Goal: Transaction & Acquisition: Purchase product/service

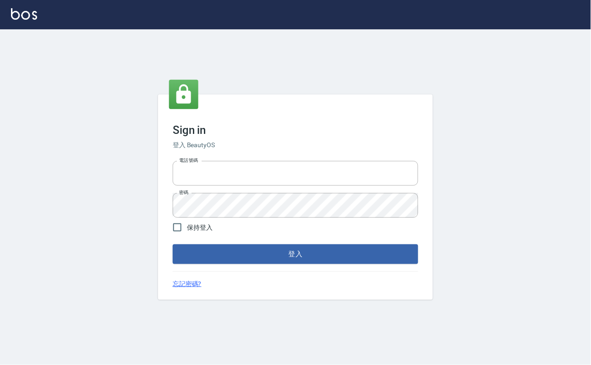
type input "0229908709"
click at [213, 226] on span "保持登入" at bounding box center [200, 228] width 26 height 10
click at [187, 226] on input "保持登入" at bounding box center [177, 227] width 19 height 19
checkbox input "true"
click at [231, 270] on div "Sign in 登入 BeautyOS 電話號碼 [PHONE_NUMBER] 電話號碼 密碼 密碼 保持登入 登入 忘記密碼?" at bounding box center [295, 196] width 275 height 205
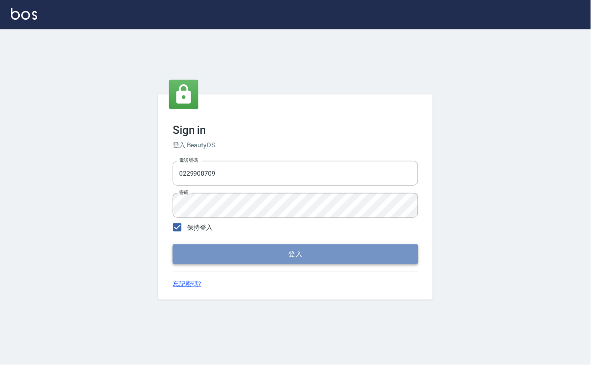
click at [233, 263] on button "登入" at bounding box center [296, 253] width 246 height 19
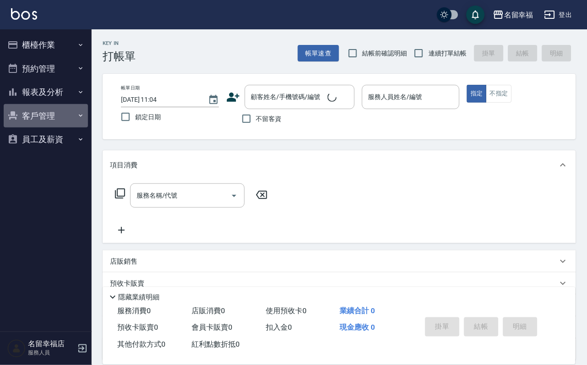
click at [58, 128] on button "客戶管理" at bounding box center [46, 116] width 84 height 24
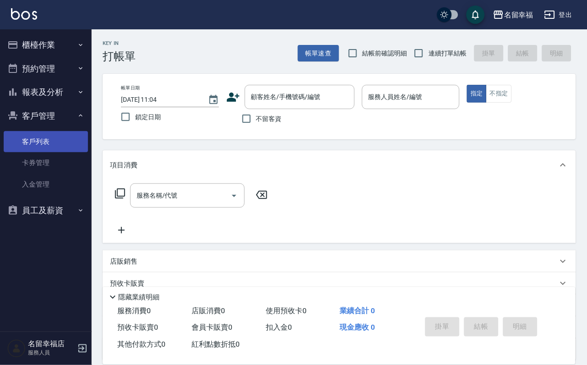
click at [58, 152] on link "客戶列表" at bounding box center [46, 141] width 84 height 21
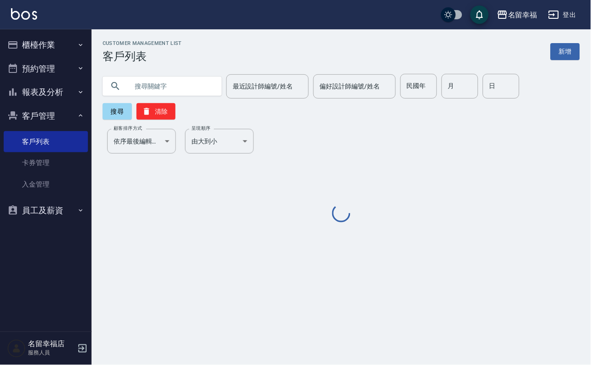
click at [199, 98] on div "最近設計師編號/姓名 最近設計師編號/姓名 偏好設計師編號/姓名 偏好設計師編號/姓名 民國年 民國年 月 月 日 日 搜尋 清除" at bounding box center [341, 97] width 477 height 46
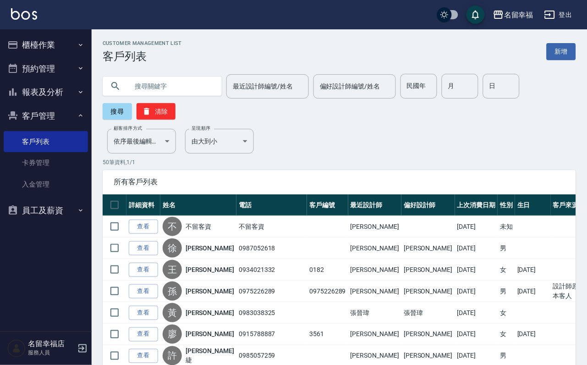
click at [198, 91] on input "text" at bounding box center [171, 86] width 86 height 25
type input "[PERSON_NAME]"
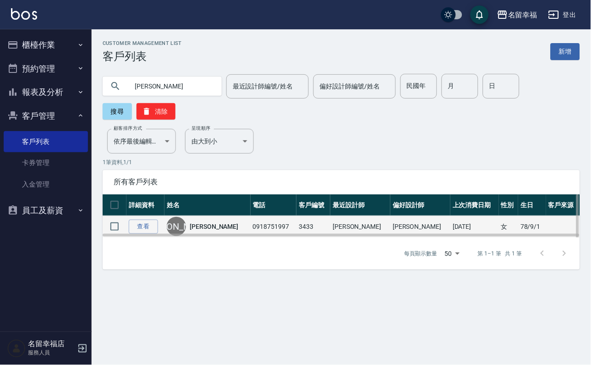
click at [213, 231] on link "[PERSON_NAME]" at bounding box center [214, 226] width 49 height 9
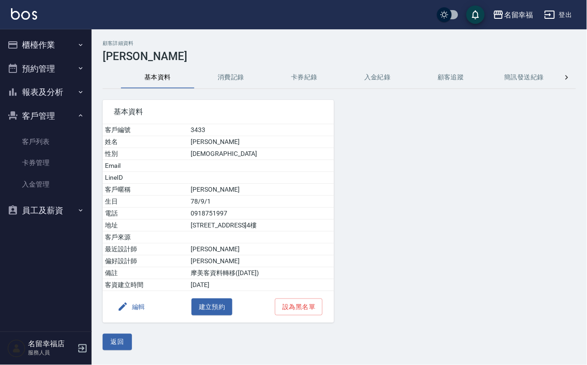
click at [221, 67] on button "消費記錄" at bounding box center [230, 77] width 73 height 22
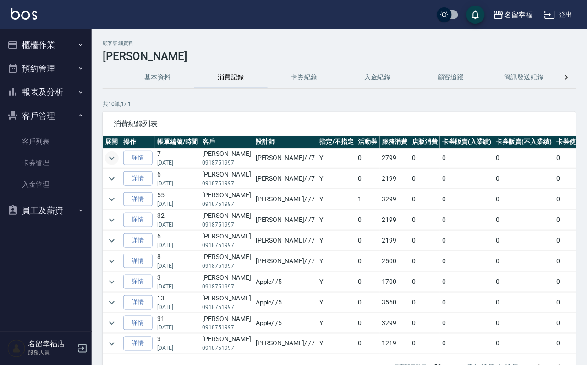
click at [108, 154] on icon "expand row" at bounding box center [111, 158] width 11 height 11
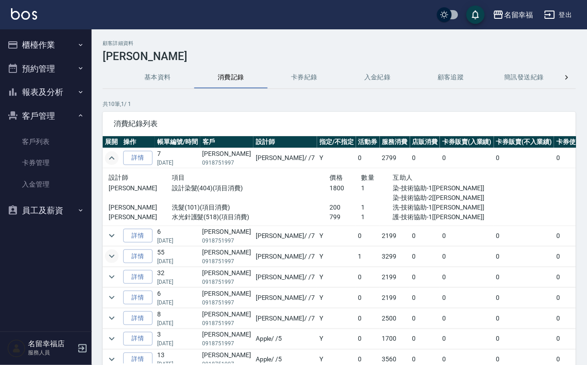
click at [115, 258] on icon "expand row" at bounding box center [111, 256] width 5 height 3
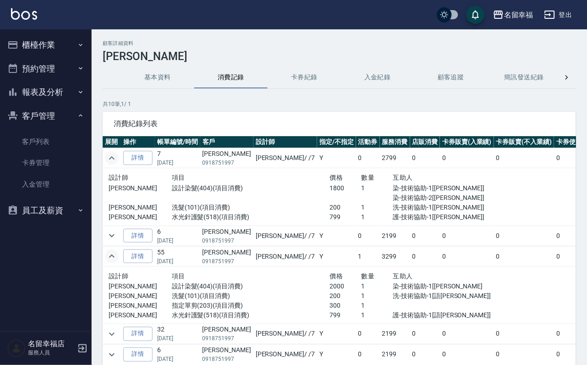
click at [55, 44] on button "櫃檯作業" at bounding box center [46, 45] width 84 height 24
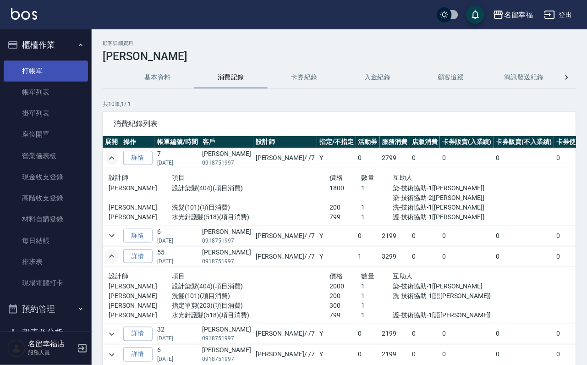
click at [57, 82] on link "打帳單" at bounding box center [46, 70] width 84 height 21
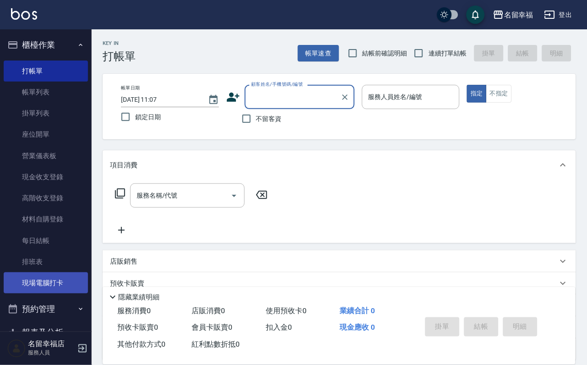
click at [62, 270] on link "現場電腦打卡" at bounding box center [46, 282] width 84 height 21
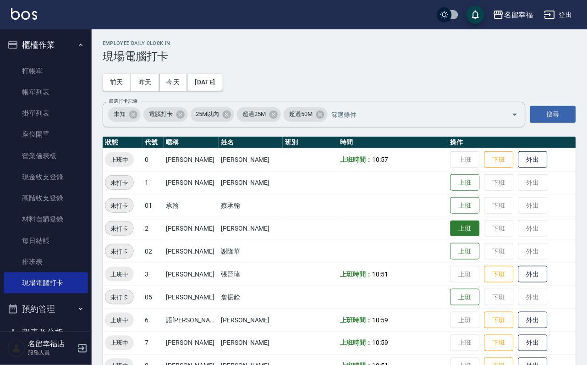
click at [430, 228] on button "上班" at bounding box center [464, 228] width 29 height 16
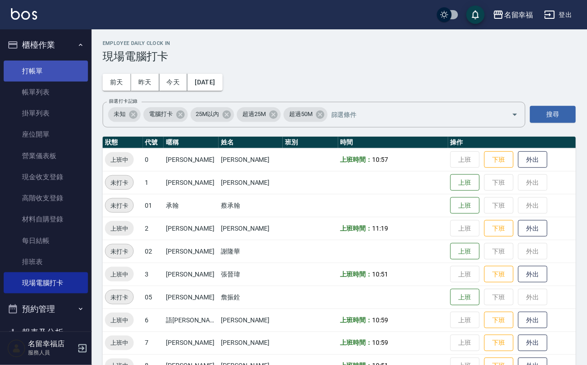
click at [36, 68] on link "打帳單" at bounding box center [46, 70] width 84 height 21
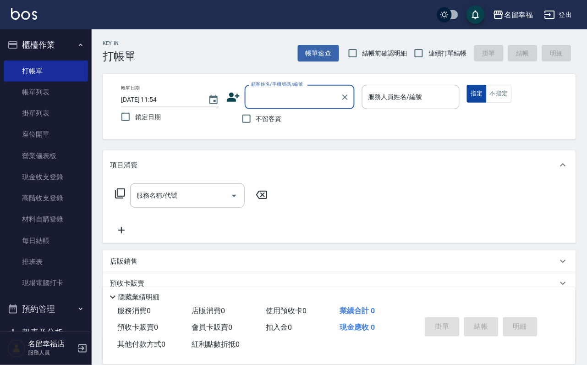
click at [430, 103] on button "指定" at bounding box center [477, 94] width 20 height 18
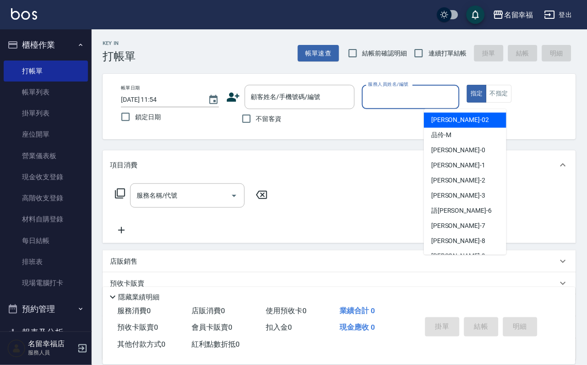
click at [430, 103] on input "服務人員姓名/編號" at bounding box center [411, 97] width 90 height 16
type input "語[PERSON_NAME]-6"
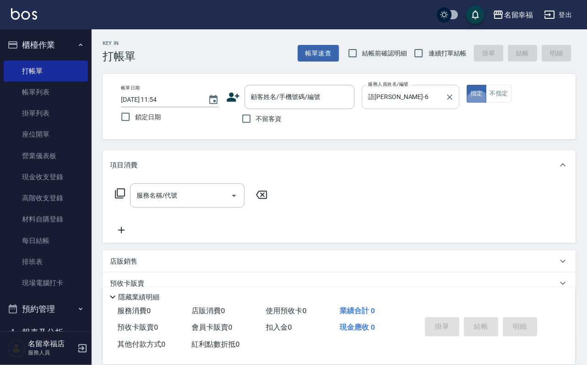
type button "true"
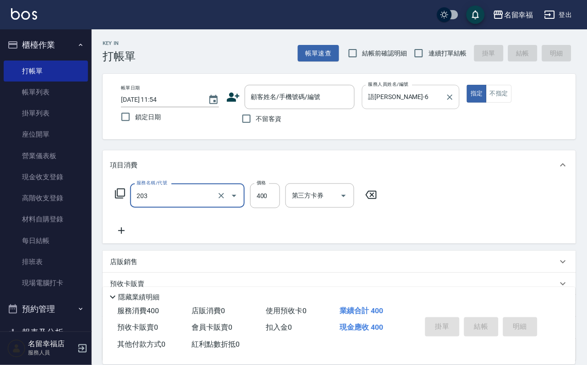
type input "指定單剪(203)"
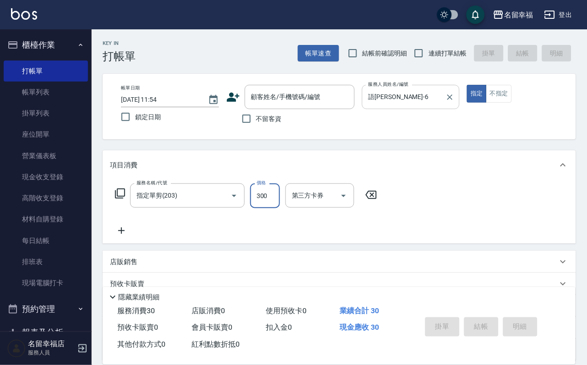
type input "300"
click at [115, 270] on icon at bounding box center [112, 296] width 11 height 11
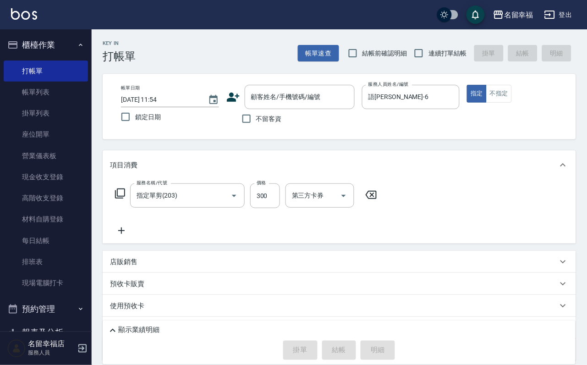
click at [260, 122] on span "不留客資" at bounding box center [269, 119] width 26 height 10
click at [256, 122] on input "不留客資" at bounding box center [246, 118] width 19 height 19
checkbox input "true"
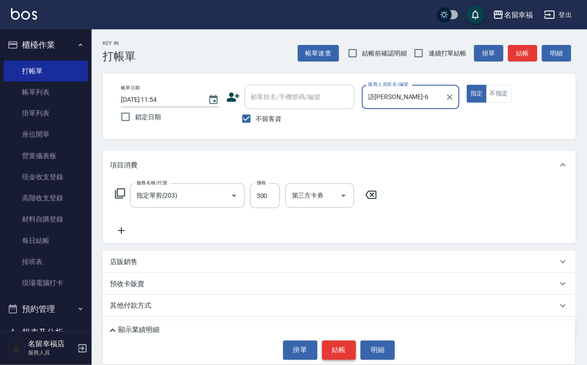
click at [331, 270] on button "結帳" at bounding box center [339, 349] width 34 height 19
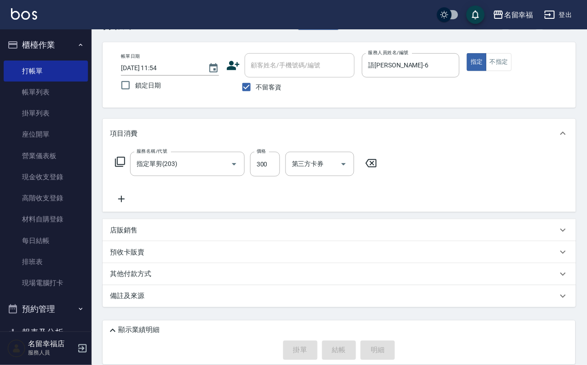
scroll to position [55, 0]
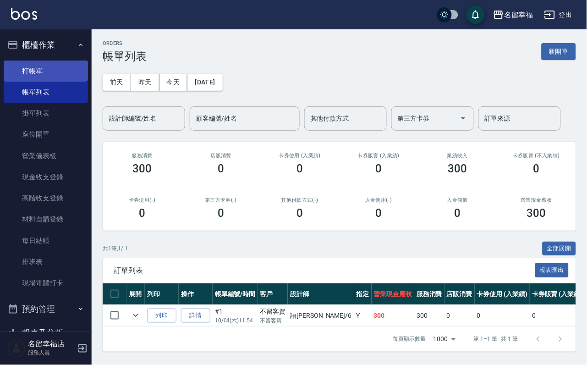
drag, startPoint x: 24, startPoint y: 79, endPoint x: 81, endPoint y: 97, distance: 60.1
click at [25, 79] on link "打帳單" at bounding box center [46, 70] width 84 height 21
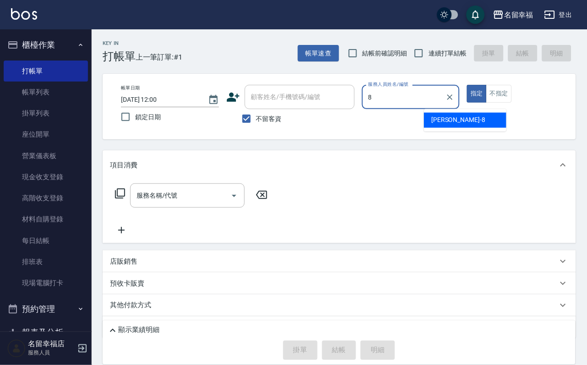
type input "[PERSON_NAME]-8"
type button "true"
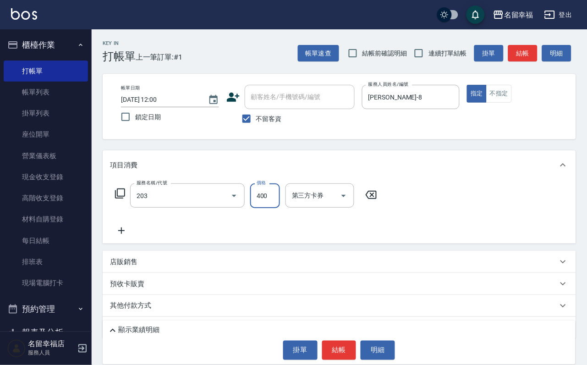
type input "指定單剪(203)"
type input "500"
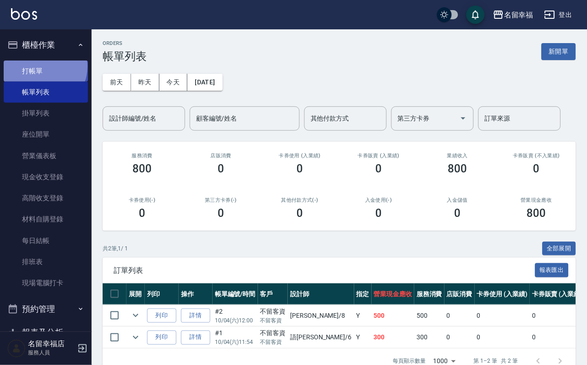
click at [40, 70] on link "打帳單" at bounding box center [46, 70] width 84 height 21
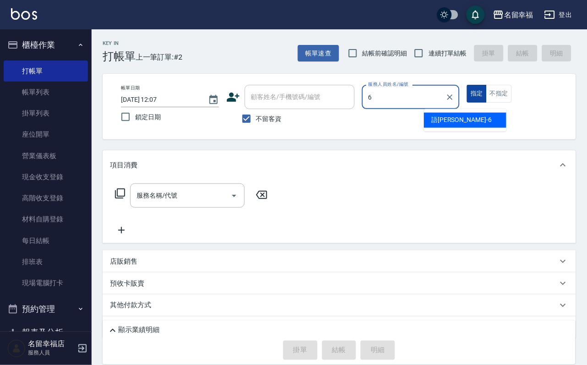
type input "語[PERSON_NAME]-6"
type button "true"
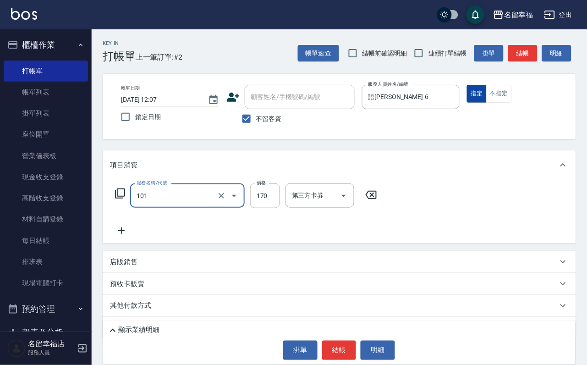
type input "洗髮(101)"
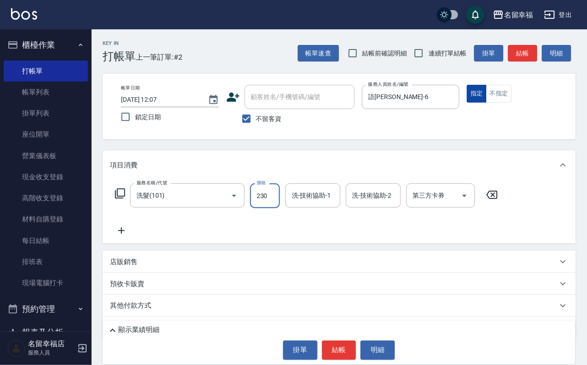
type input "230"
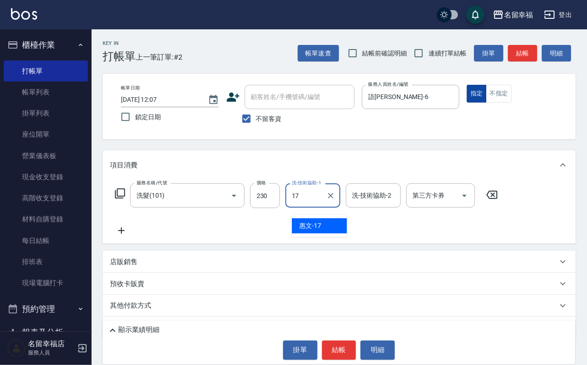
type input "惠文-17"
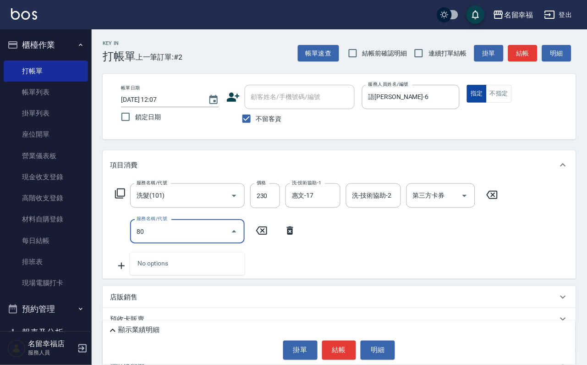
type input "801"
type input "指定單剪(203)"
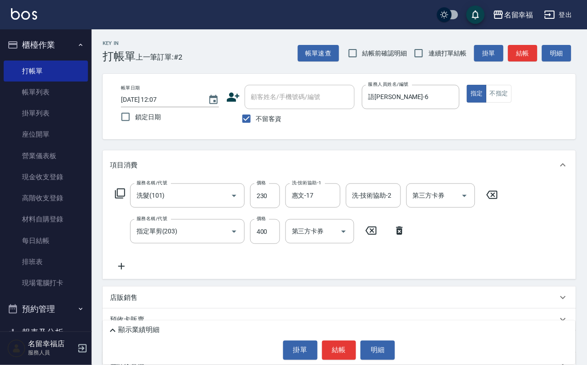
click at [385, 270] on div "服務名稱/代號 洗髮(101) 服務名稱/代號 價格 230 價格 洗-技術協助-1 惠文-17 洗-技術協助-1 洗-技術協助-2 洗-技術協助-2 第三方…" at bounding box center [306, 227] width 393 height 88
click at [280, 204] on input "230" at bounding box center [265, 195] width 30 height 25
click at [280, 202] on input "230" at bounding box center [265, 195] width 30 height 25
type input "250"
click at [322, 270] on div "服務名稱/代號 洗髮(101) 服務名稱/代號 價格 250 價格 洗-技術協助-1 惠文-17 洗-技術協助-1 洗-技術協助-2 洗-技術協助-2 第三方…" at bounding box center [339, 229] width 473 height 99
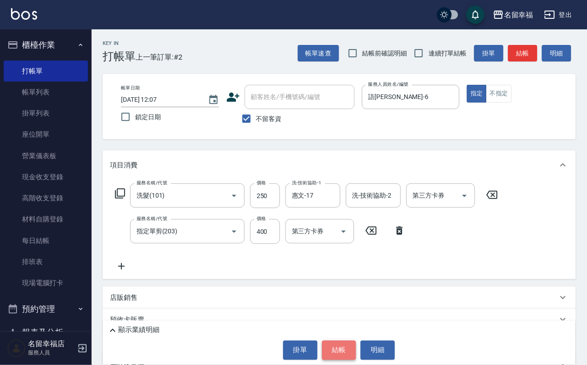
click at [341, 270] on button "結帳" at bounding box center [339, 349] width 34 height 19
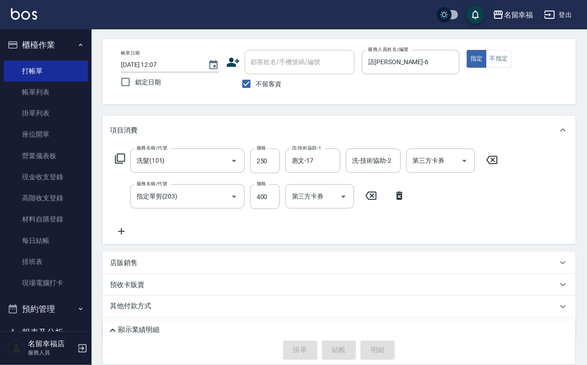
scroll to position [88, 0]
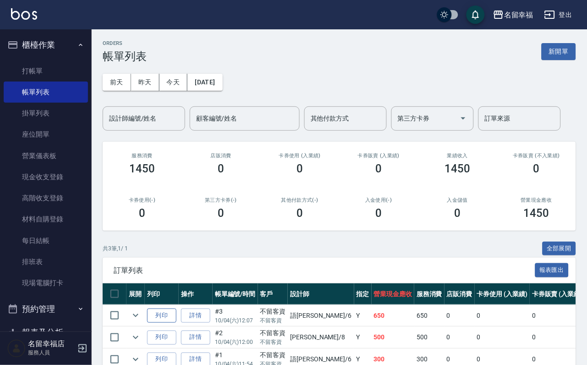
click at [176, 270] on button "列印" at bounding box center [161, 315] width 29 height 14
click at [210, 270] on link "詳情" at bounding box center [195, 315] width 29 height 14
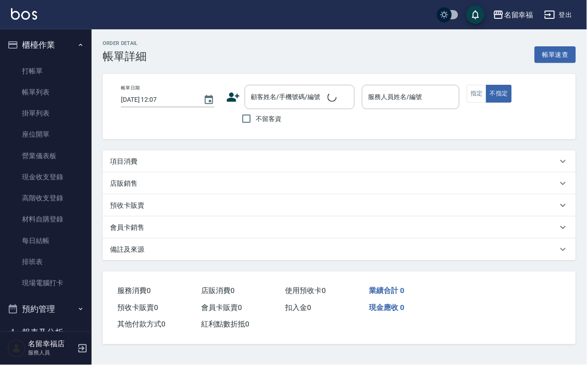
checkbox input "true"
type input "語[PERSON_NAME]-6"
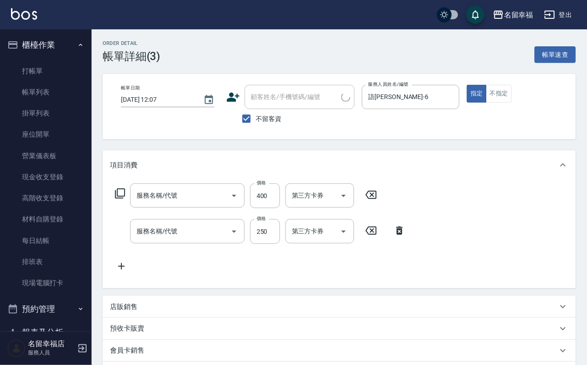
type input "指定單剪(203)"
type input "洗髮(101)"
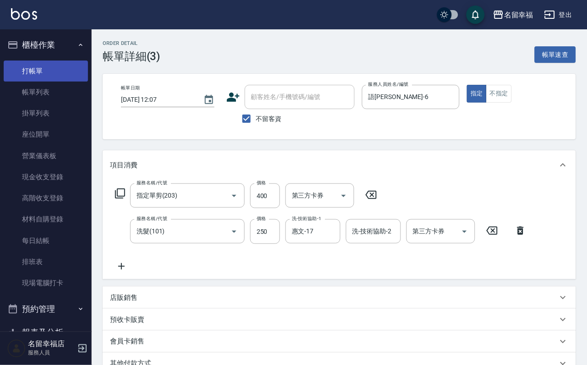
click at [53, 78] on link "打帳單" at bounding box center [46, 70] width 84 height 21
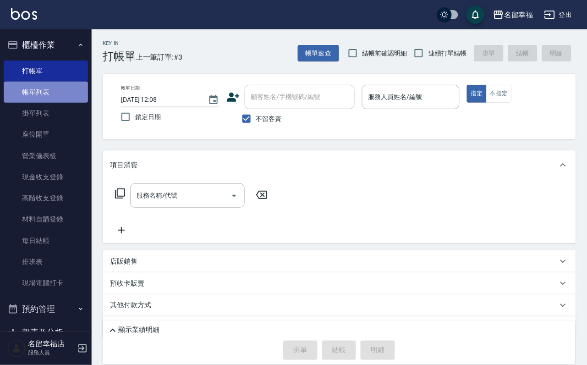
click at [70, 98] on link "帳單列表" at bounding box center [46, 92] width 84 height 21
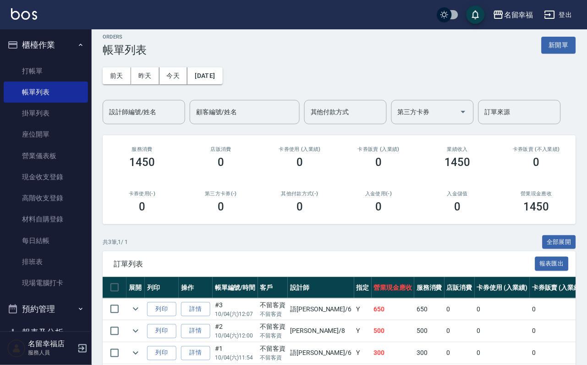
scroll to position [69, 0]
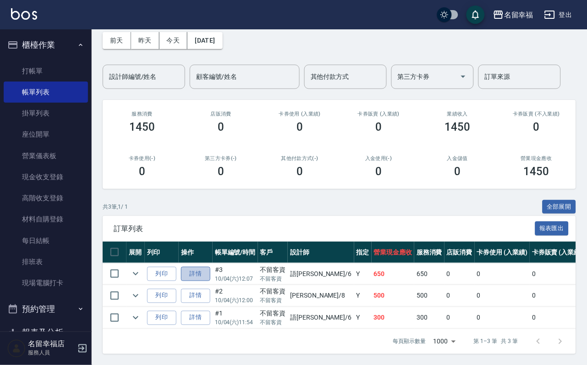
click at [210, 270] on link "詳情" at bounding box center [195, 274] width 29 height 14
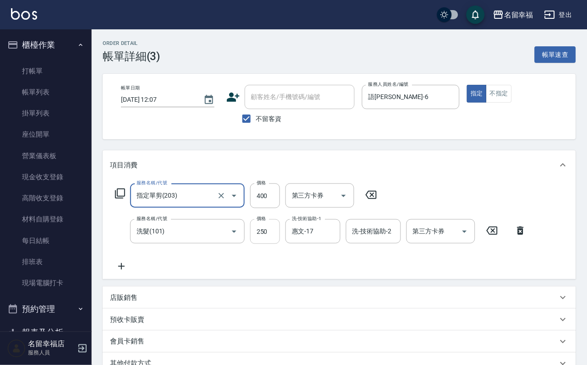
click at [275, 241] on input "250" at bounding box center [265, 231] width 30 height 25
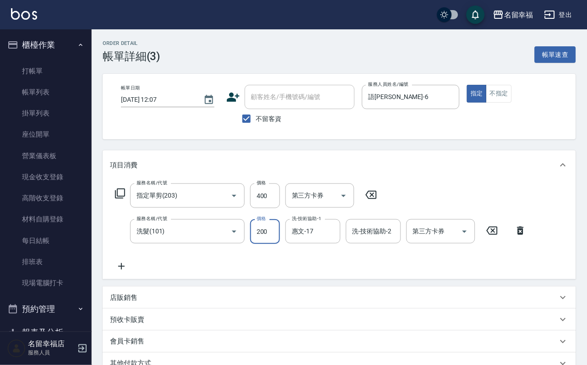
type input "200"
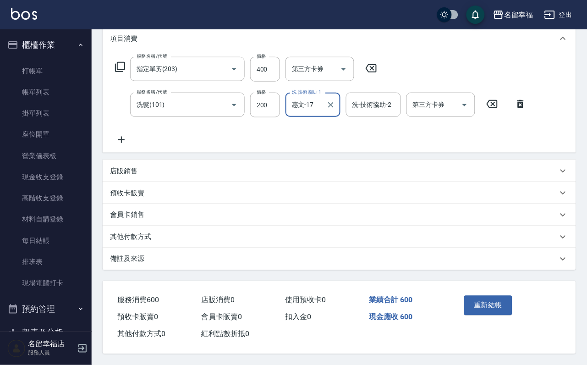
scroll to position [164, 0]
click at [430, 270] on button "重新結帳" at bounding box center [488, 304] width 49 height 19
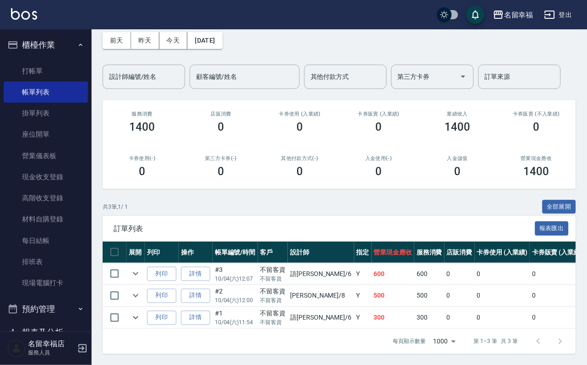
scroll to position [106, 0]
click at [43, 77] on link "打帳單" at bounding box center [46, 70] width 84 height 21
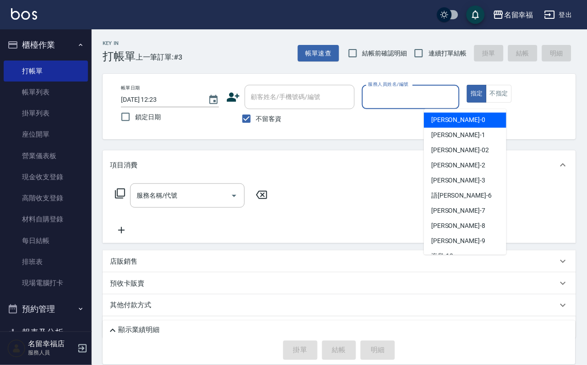
click at [430, 103] on input "服務人員姓名/編號" at bounding box center [411, 97] width 90 height 16
type input "[PERSON_NAME]-3"
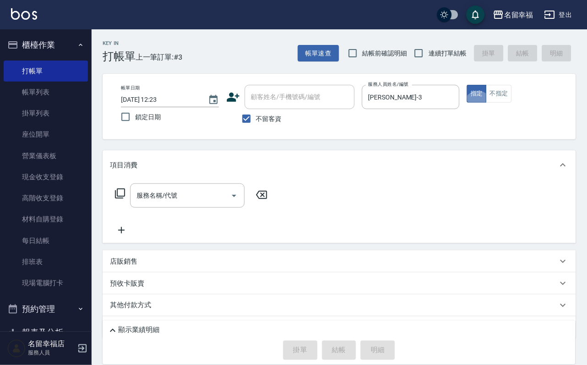
type button "true"
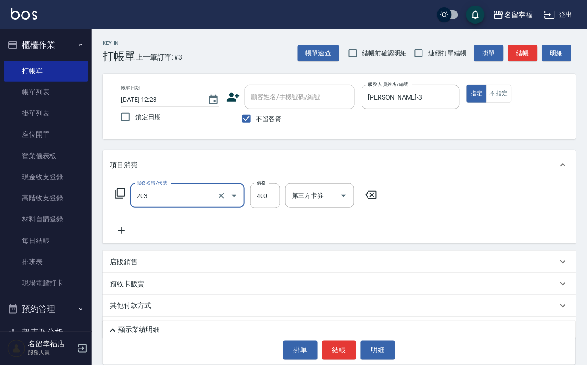
type input "指定單剪(203)"
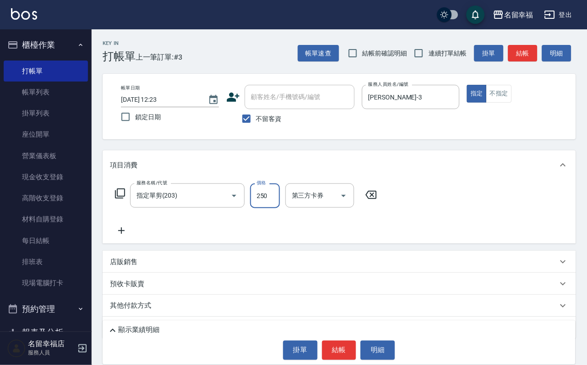
type input "250"
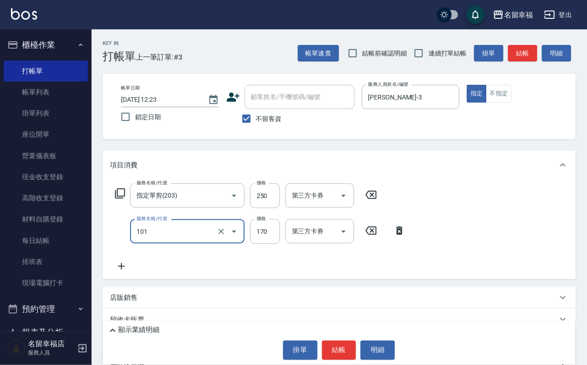
type input "洗髮(101)"
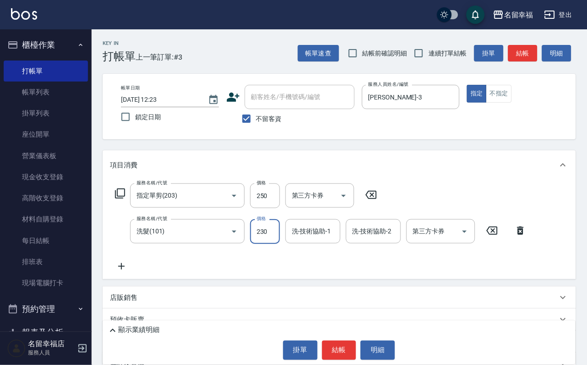
type input "230"
type input "[PERSON_NAME]-3"
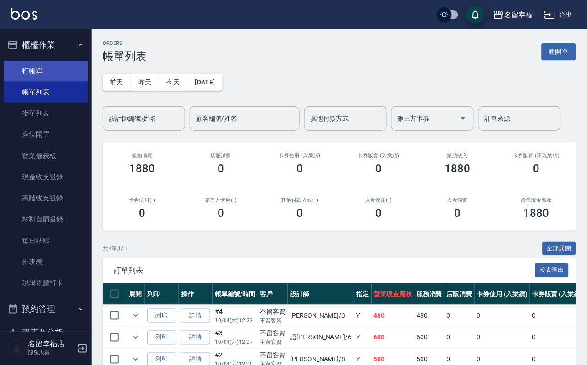
click at [36, 65] on link "打帳單" at bounding box center [46, 70] width 84 height 21
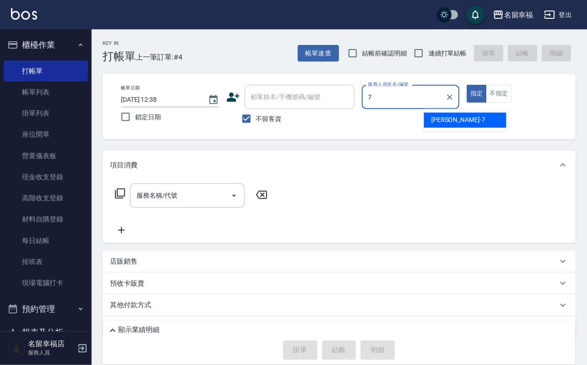
type input "[PERSON_NAME]-7"
type button "true"
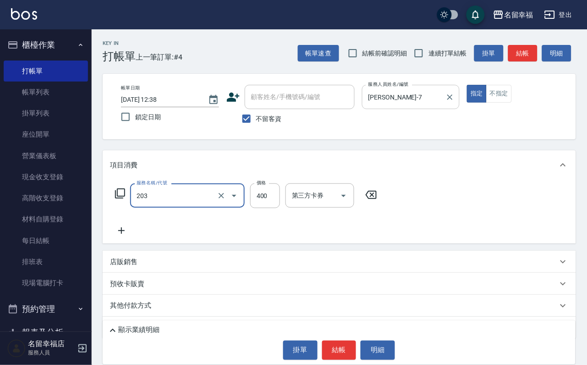
type input "指定單剪(203)"
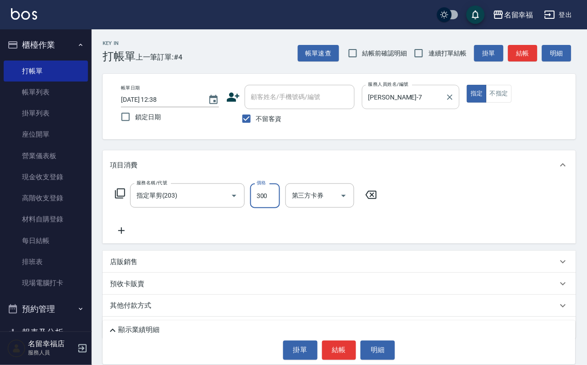
type input "300"
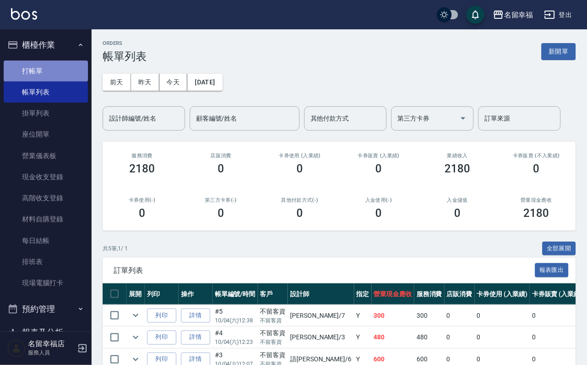
click at [58, 76] on link "打帳單" at bounding box center [46, 70] width 84 height 21
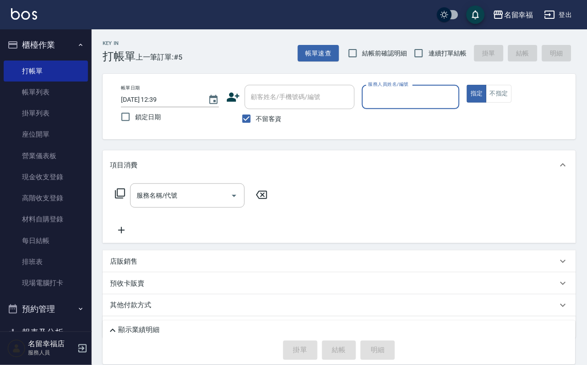
click at [274, 128] on label "不留客資" at bounding box center [259, 118] width 45 height 19
click at [256, 128] on input "不留客資" at bounding box center [246, 118] width 19 height 19
checkbox input "false"
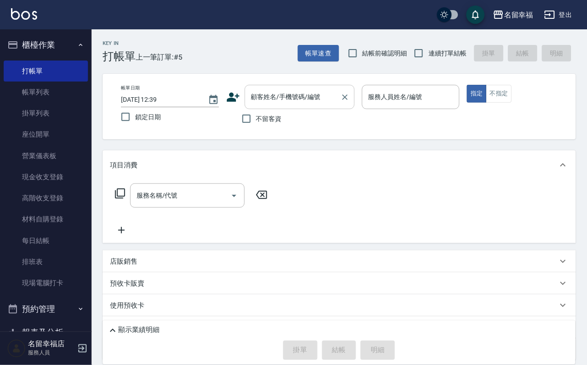
click at [265, 98] on input "顧客姓名/手機號碼/編號" at bounding box center [293, 97] width 88 height 16
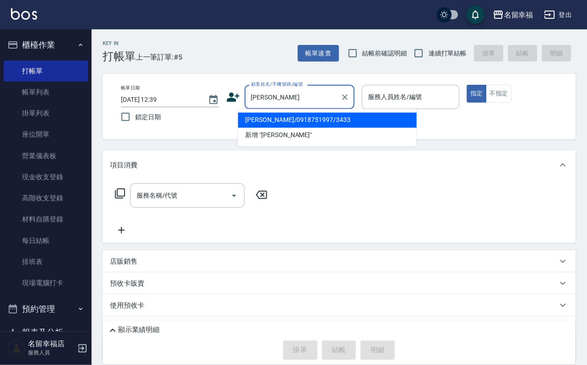
click at [345, 125] on li "[PERSON_NAME]/0918751997/3433" at bounding box center [327, 120] width 179 height 15
type input "[PERSON_NAME]/0918751997/3433"
type input "[PERSON_NAME]-7"
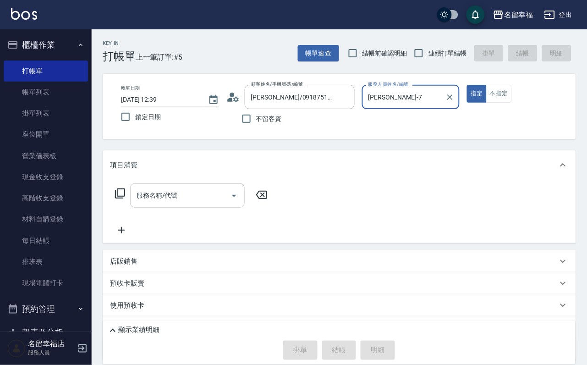
click at [195, 208] on div "服務名稱/代號" at bounding box center [187, 195] width 115 height 24
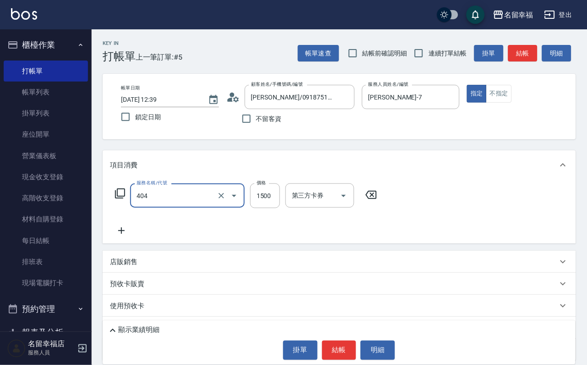
type input "設計染髮(404)"
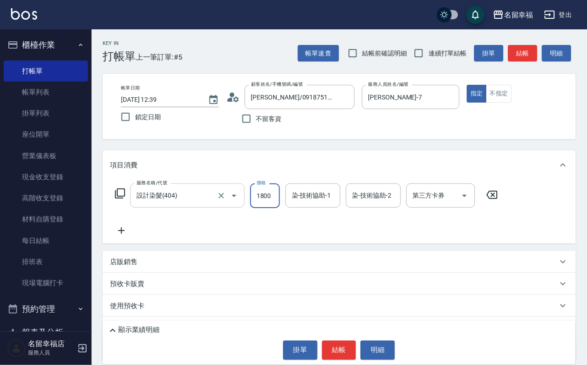
scroll to position [0, 0]
type input "1800"
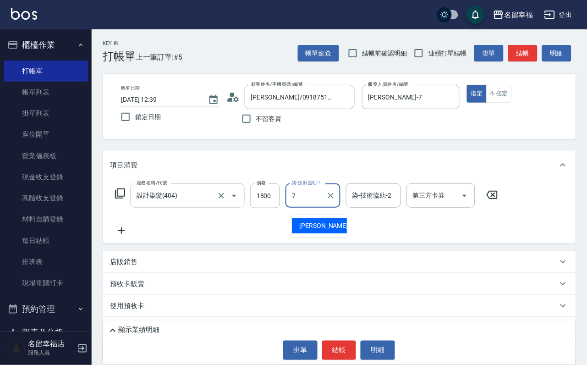
type input "[PERSON_NAME]-7"
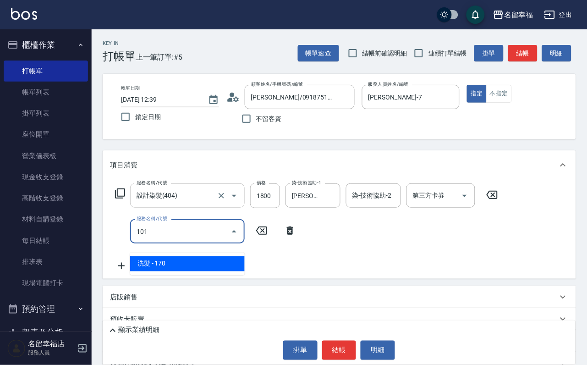
type input "洗髮(101)"
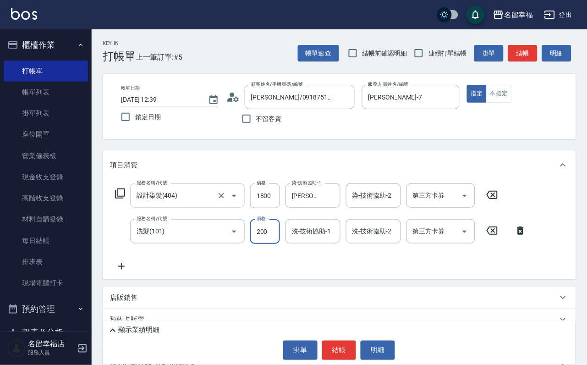
type input "200"
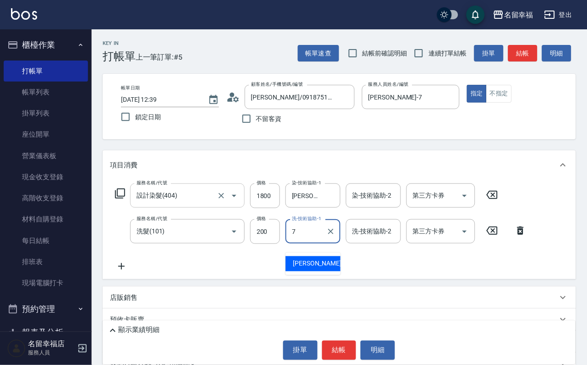
type input "[PERSON_NAME]-7"
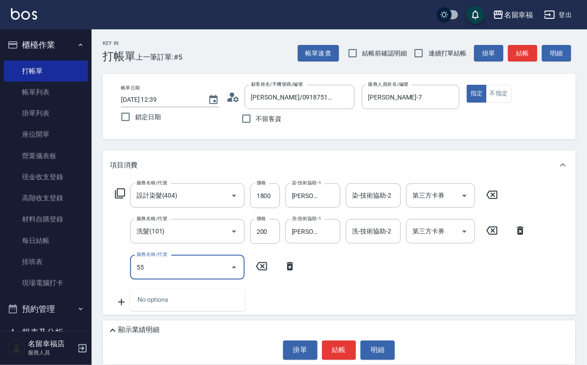
type input "5"
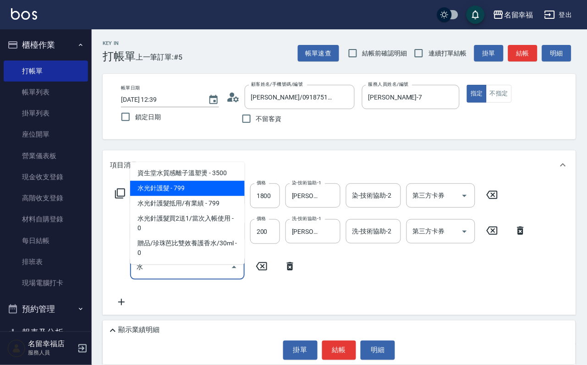
click at [167, 182] on span "水光針護髮 - 799" at bounding box center [187, 187] width 115 height 15
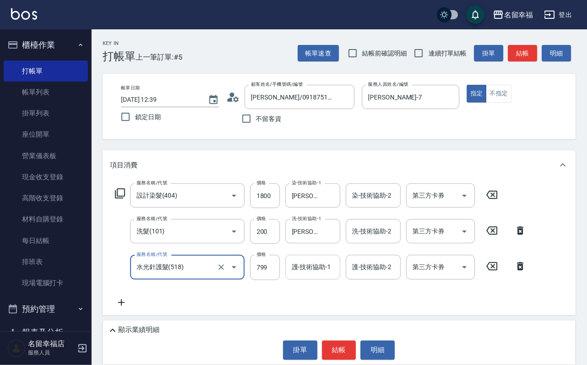
type input "水光針護髮(518)"
click at [302, 270] on input "護-技術協助-1" at bounding box center [312, 267] width 47 height 16
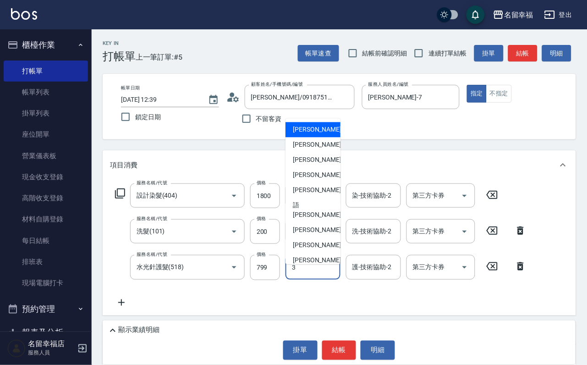
type input "[PERSON_NAME]-3"
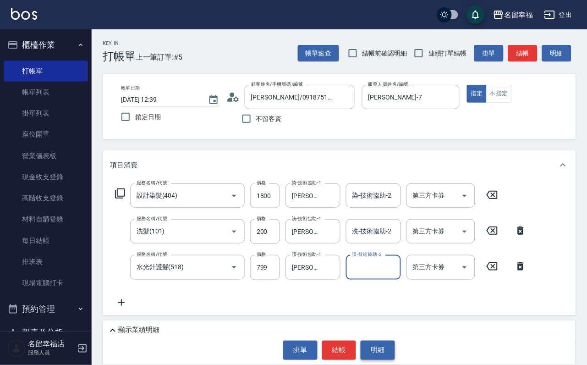
click at [395, 270] on button "明細" at bounding box center [377, 349] width 34 height 19
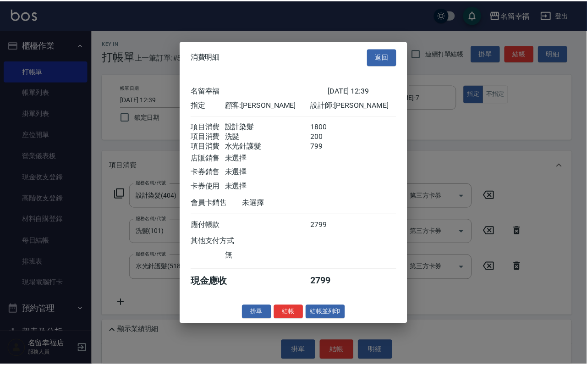
scroll to position [181, 0]
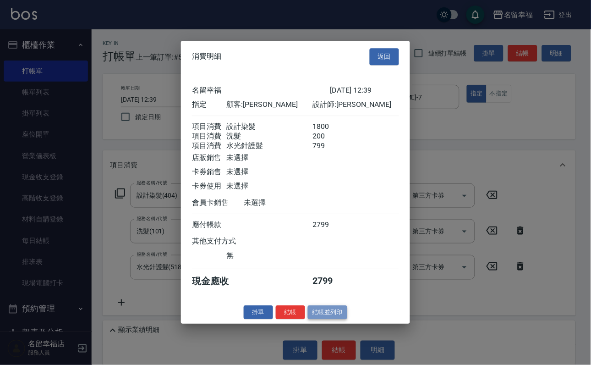
click at [333, 270] on button "結帳並列印" at bounding box center [328, 312] width 40 height 14
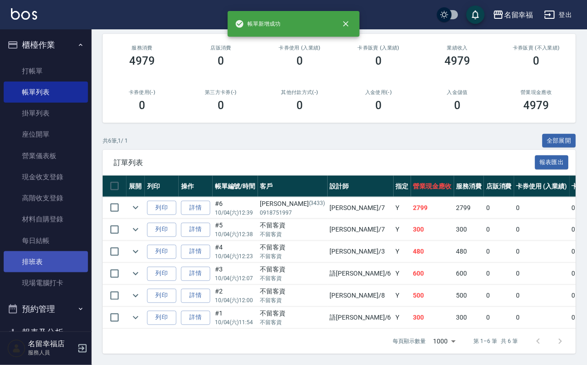
scroll to position [192, 0]
click at [39, 270] on link "排班表" at bounding box center [46, 261] width 84 height 21
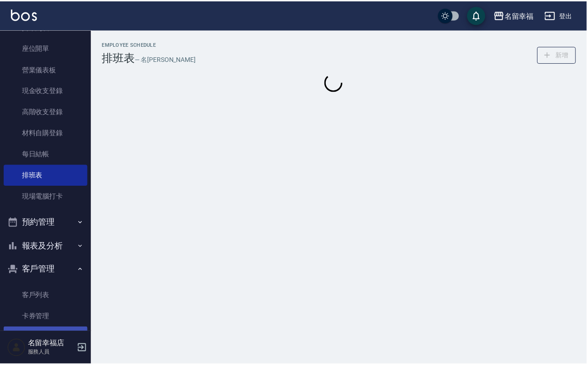
scroll to position [180, 0]
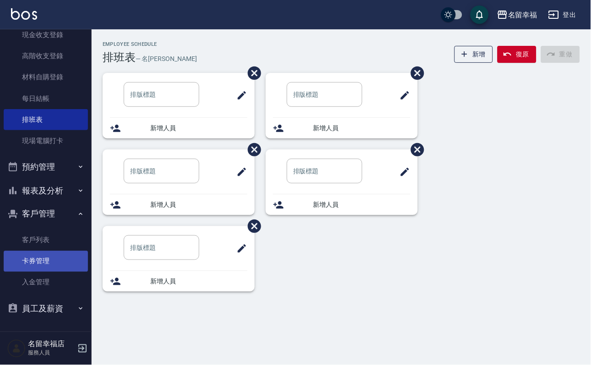
click at [52, 251] on link "卡券管理" at bounding box center [46, 261] width 84 height 21
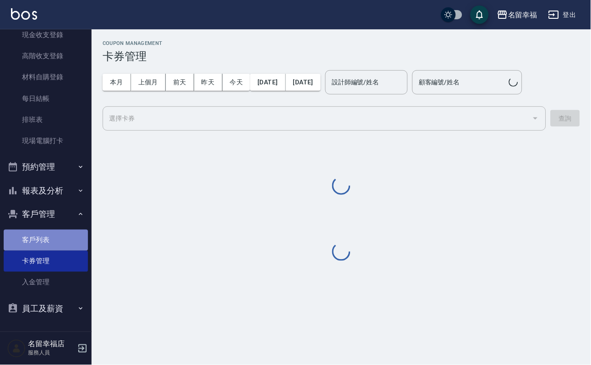
click at [53, 239] on link "客戶列表" at bounding box center [46, 239] width 84 height 21
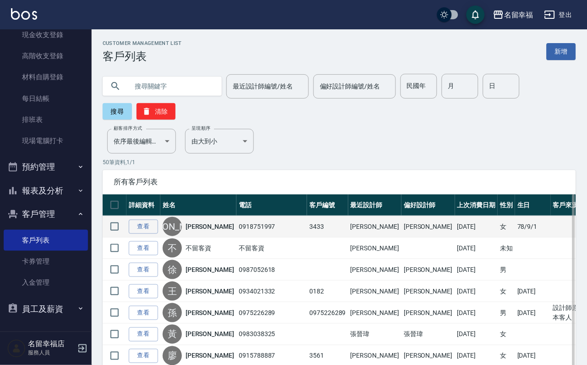
drag, startPoint x: 239, startPoint y: 239, endPoint x: 228, endPoint y: 239, distance: 11.5
click at [238, 237] on td "0918751997" at bounding box center [271, 227] width 71 height 22
click at [215, 231] on link "[PERSON_NAME]" at bounding box center [210, 226] width 49 height 9
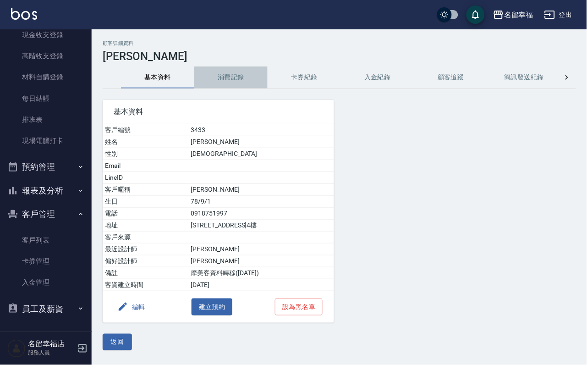
click at [256, 69] on button "消費記錄" at bounding box center [230, 77] width 73 height 22
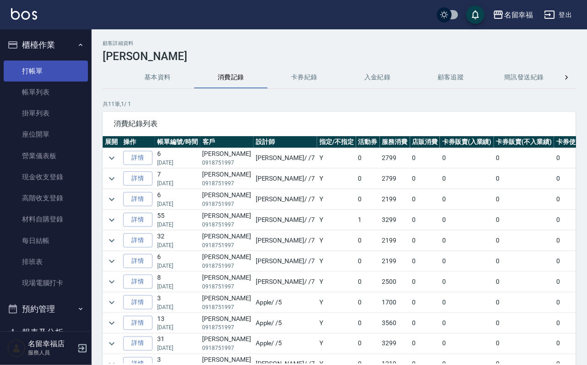
click at [60, 69] on link "打帳單" at bounding box center [46, 70] width 84 height 21
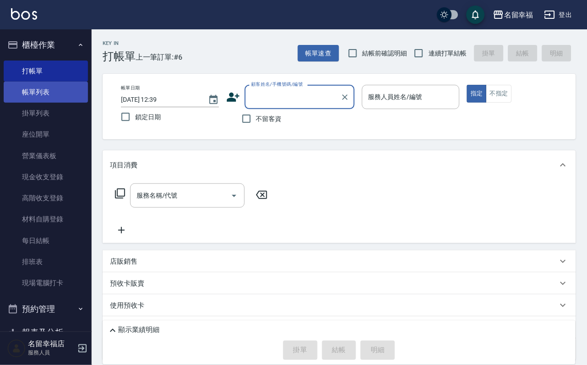
click at [33, 96] on link "帳單列表" at bounding box center [46, 92] width 84 height 21
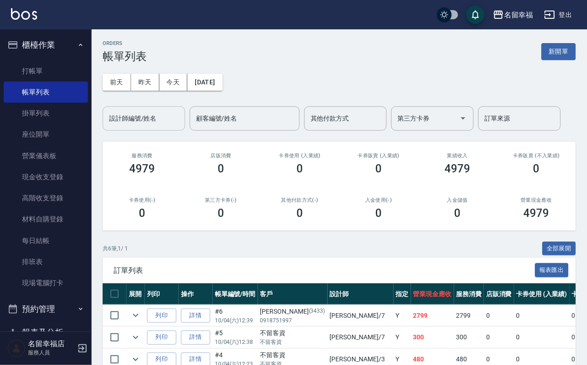
click at [164, 118] on input "設計師編號/姓名" at bounding box center [144, 118] width 74 height 16
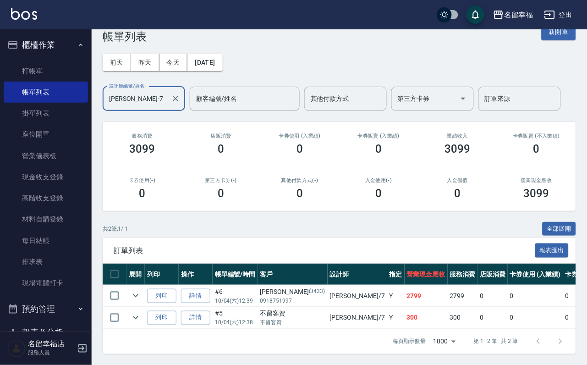
scroll to position [77, 0]
type input "[PERSON_NAME]-7"
click at [65, 78] on link "打帳單" at bounding box center [46, 70] width 84 height 21
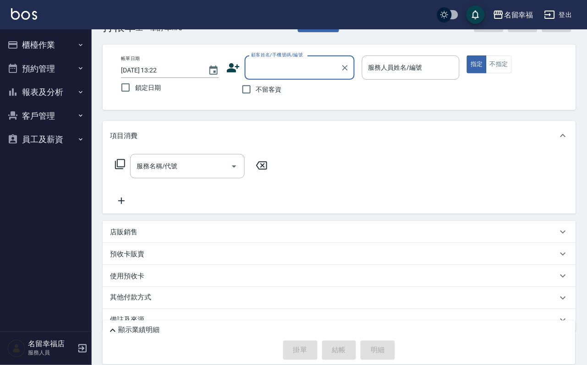
scroll to position [76, 0]
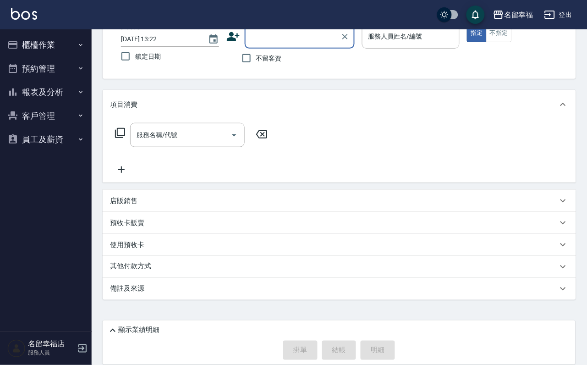
drag, startPoint x: 45, startPoint y: 126, endPoint x: 44, endPoint y: 131, distance: 5.1
click at [44, 126] on button "客戶管理" at bounding box center [46, 116] width 84 height 24
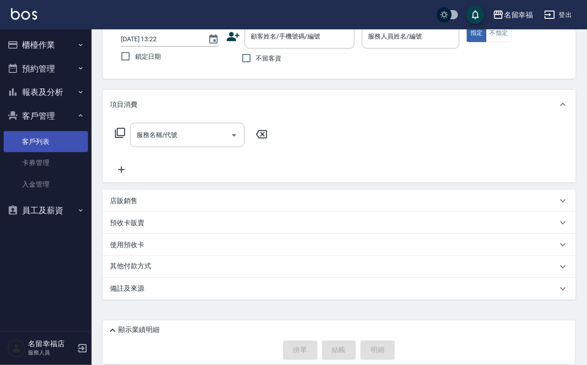
click at [42, 152] on link "客戶列表" at bounding box center [46, 141] width 84 height 21
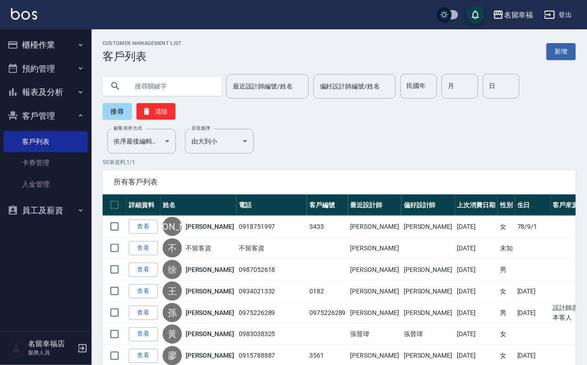
click at [163, 92] on input "text" at bounding box center [171, 86] width 86 height 25
type input "張淑"
click at [114, 111] on button "搜尋" at bounding box center [117, 111] width 29 height 16
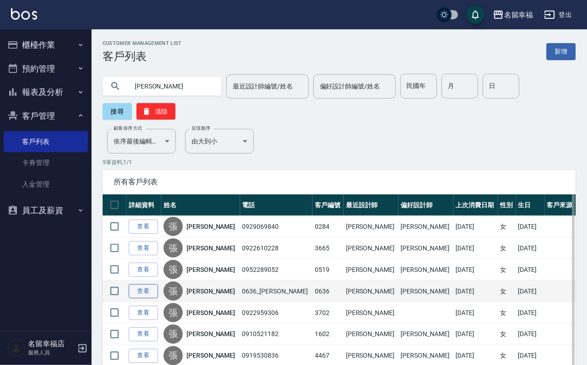
click at [152, 298] on link "查看" at bounding box center [143, 291] width 29 height 14
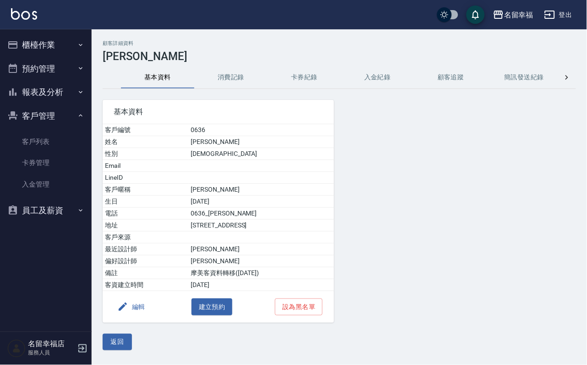
drag, startPoint x: 213, startPoint y: 75, endPoint x: 223, endPoint y: 87, distance: 15.3
click at [213, 75] on button "消費記錄" at bounding box center [230, 77] width 73 height 22
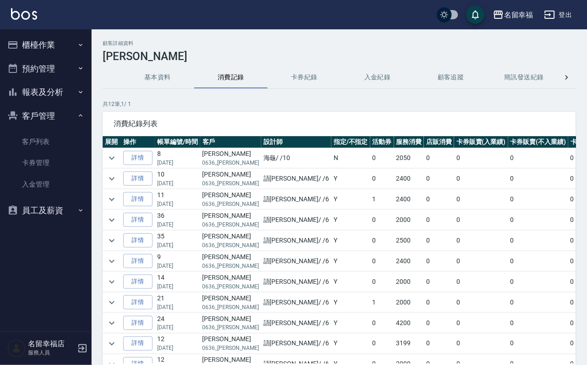
click at [112, 171] on td at bounding box center [112, 179] width 18 height 20
click at [114, 180] on icon "expand row" at bounding box center [111, 178] width 11 height 11
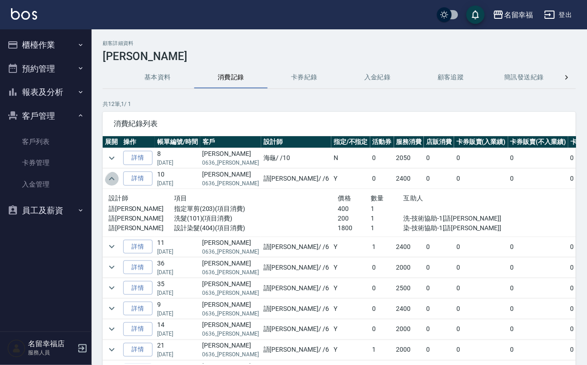
click at [114, 180] on icon "expand row" at bounding box center [111, 178] width 11 height 11
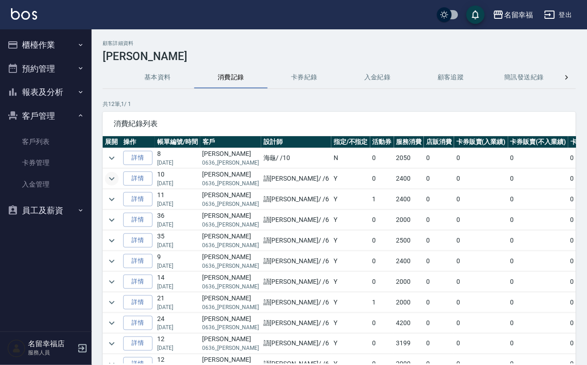
click at [44, 47] on button "櫃檯作業" at bounding box center [46, 45] width 84 height 24
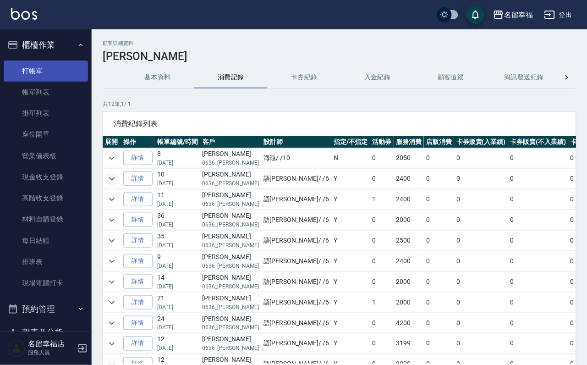
click at [39, 67] on link "打帳單" at bounding box center [46, 70] width 84 height 21
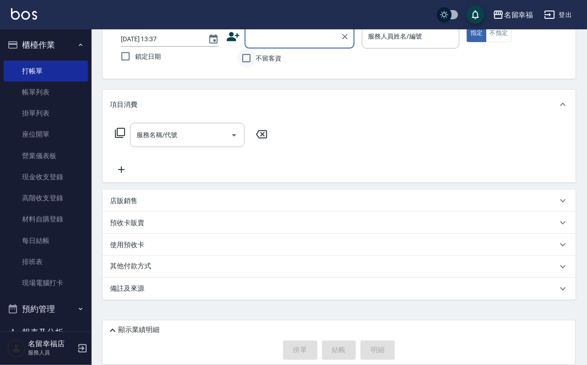
click at [245, 54] on input "不留客資" at bounding box center [246, 58] width 19 height 19
checkbox input "true"
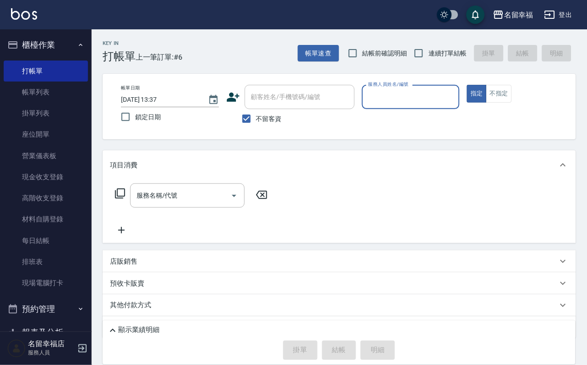
click at [460, 104] on div "服務人員姓名/編號" at bounding box center [411, 97] width 98 height 24
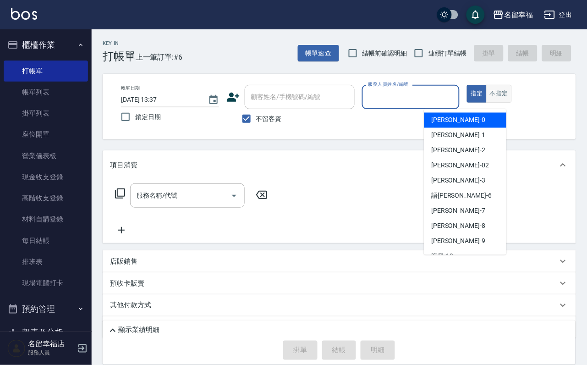
click at [512, 98] on button "不指定" at bounding box center [499, 94] width 26 height 18
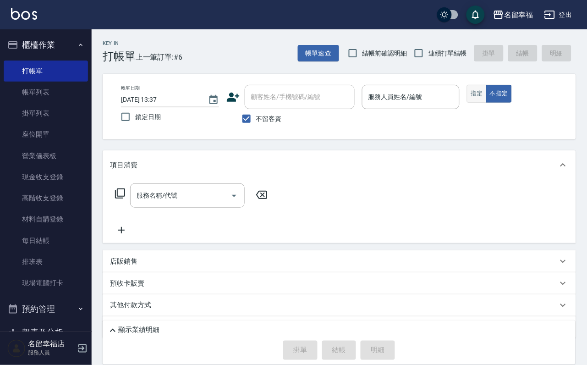
click at [514, 104] on div "帳單日期 2025/10/04 13:37 鎖定日期 顧客姓名/手機號碼/編號 顧客姓名/手機號碼/編號 不留客資 服務人員姓名/編號 服務人員姓名/編號 指…" at bounding box center [339, 107] width 451 height 44
click at [486, 103] on button "指定" at bounding box center [477, 94] width 20 height 18
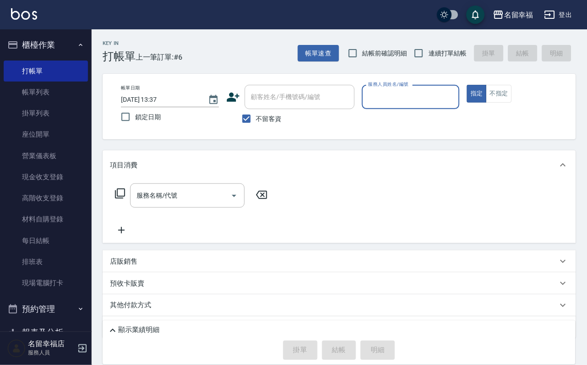
click at [460, 105] on div "服務人員姓名/編號" at bounding box center [411, 97] width 98 height 24
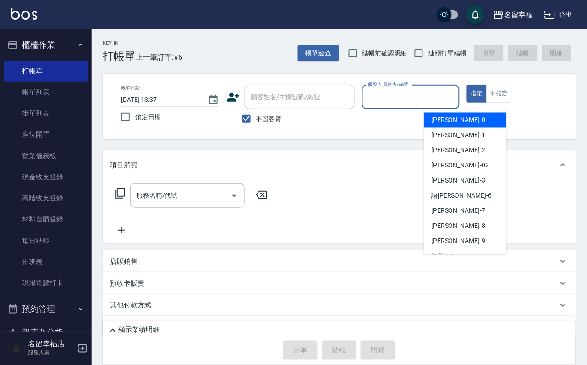
type input "3"
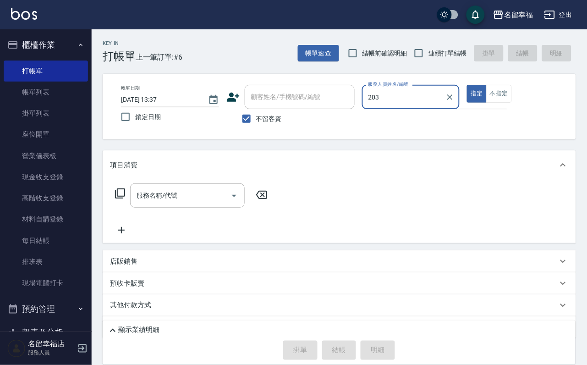
type input "203"
click at [467, 85] on button "指定" at bounding box center [477, 94] width 20 height 18
type button "true"
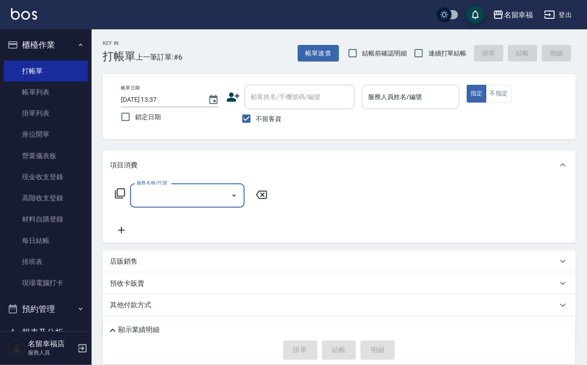
type input "3"
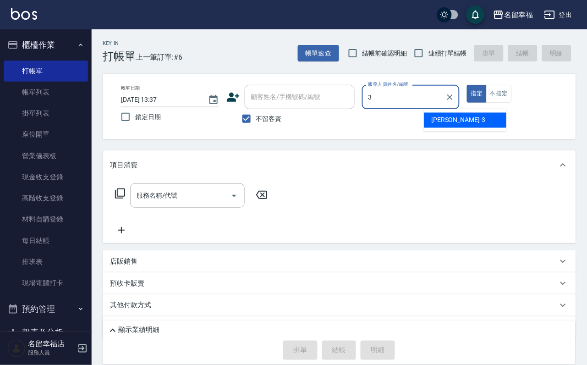
type input "[PERSON_NAME]-3"
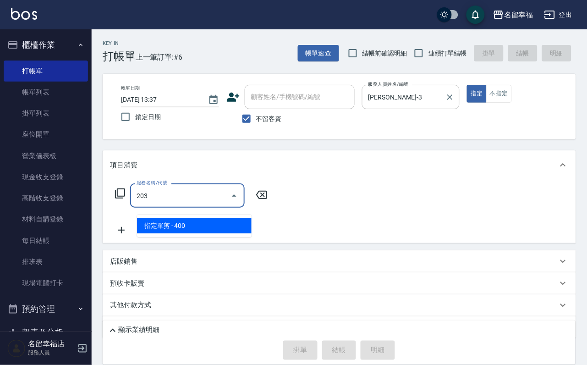
type input "指定單剪(203)"
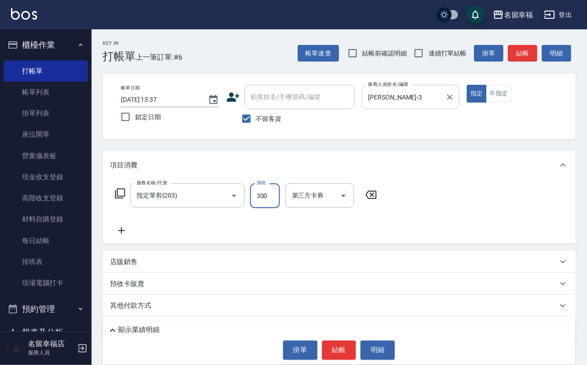
type input "300"
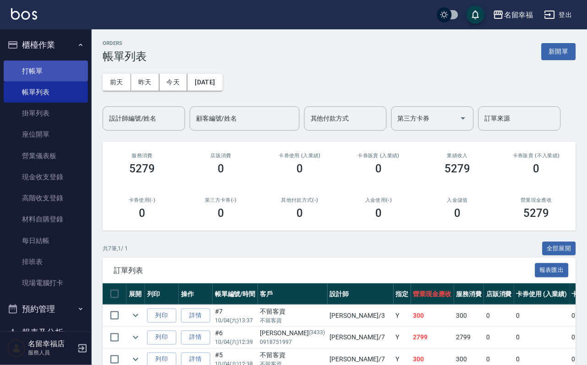
drag, startPoint x: 68, startPoint y: 74, endPoint x: 68, endPoint y: 82, distance: 8.2
click at [68, 74] on link "打帳單" at bounding box center [46, 70] width 84 height 21
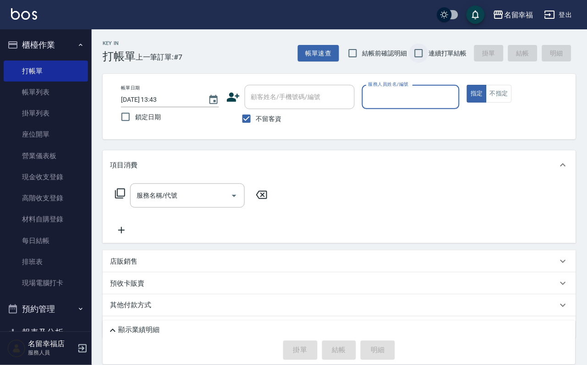
click at [409, 50] on input "連續打單結帳" at bounding box center [418, 53] width 19 height 19
checkbox input "true"
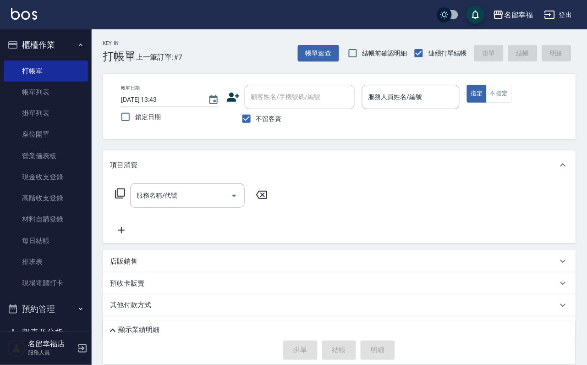
click at [362, 53] on span "結帳前確認明細" at bounding box center [384, 54] width 45 height 10
click at [343, 53] on input "結帳前確認明細" at bounding box center [352, 53] width 19 height 19
checkbox input "true"
drag, startPoint x: 454, startPoint y: 89, endPoint x: 464, endPoint y: 99, distance: 13.6
click at [456, 93] on input "服務人員姓名/編號" at bounding box center [411, 97] width 90 height 16
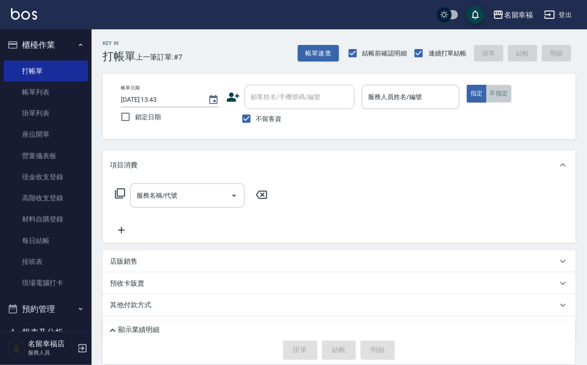
click at [512, 103] on button "不指定" at bounding box center [499, 94] width 26 height 18
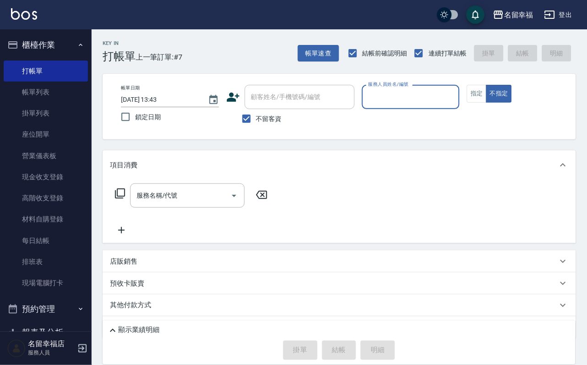
click at [456, 100] on input "服務人員姓名/編號" at bounding box center [411, 97] width 90 height 16
type input "[PERSON_NAME]-3"
type button "false"
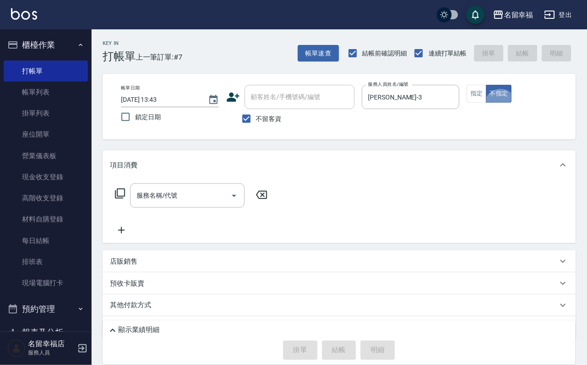
click at [126, 199] on icon at bounding box center [120, 193] width 11 height 11
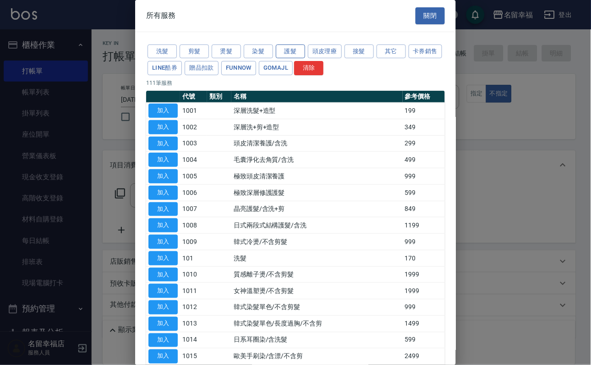
click at [294, 59] on button "護髮" at bounding box center [290, 51] width 29 height 14
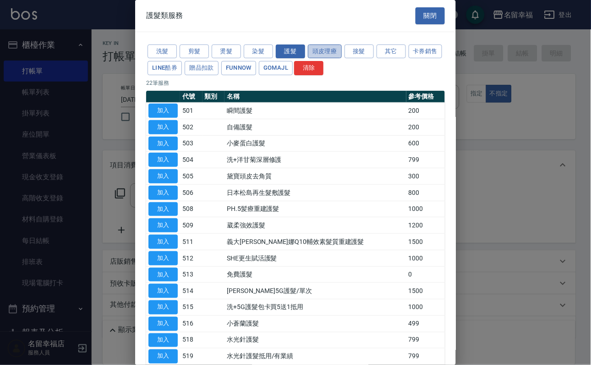
click at [336, 56] on button "頭皮理療" at bounding box center [325, 51] width 34 height 14
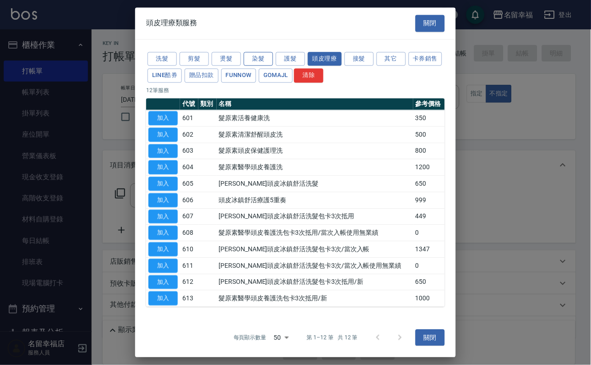
click at [245, 55] on button "染髮" at bounding box center [258, 59] width 29 height 14
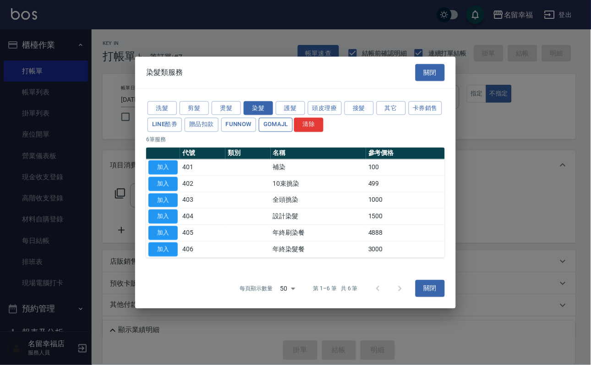
click at [293, 118] on button "GOMAJL" at bounding box center [276, 125] width 34 height 14
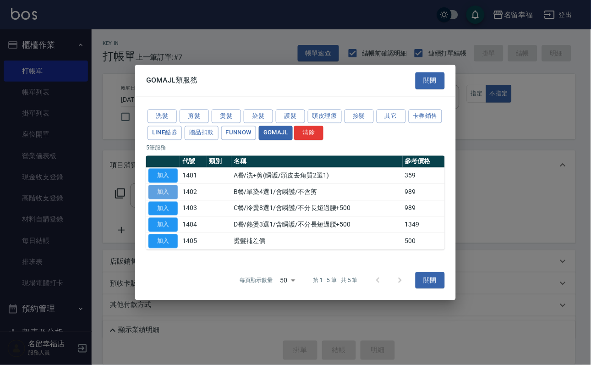
click at [161, 188] on button "加入" at bounding box center [162, 192] width 29 height 14
type input "B餐/單染4選1/含瞬護/不含剪(1402)"
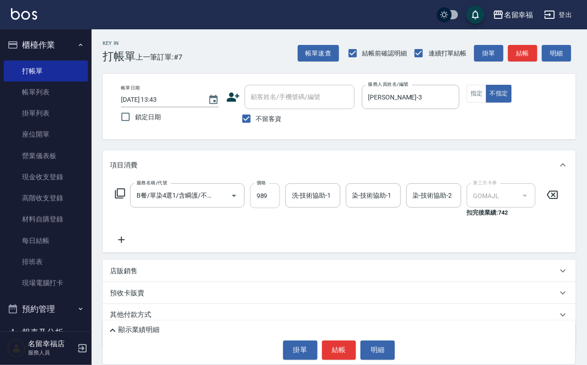
click at [274, 205] on input "989" at bounding box center [265, 195] width 30 height 25
type input "1199"
type input "[PERSON_NAME]-3"
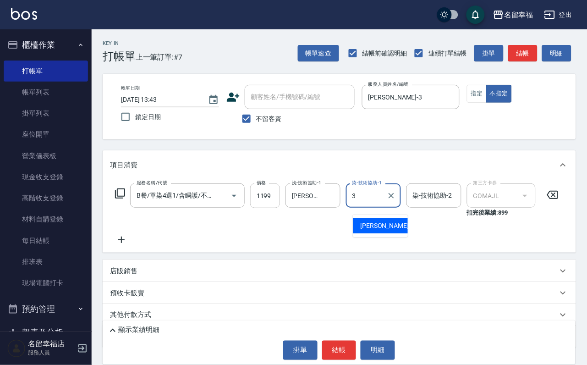
type input "[PERSON_NAME]-3"
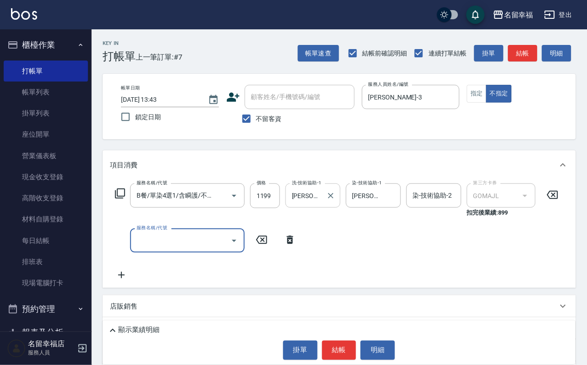
click at [335, 200] on icon "Clear" at bounding box center [330, 195] width 9 height 9
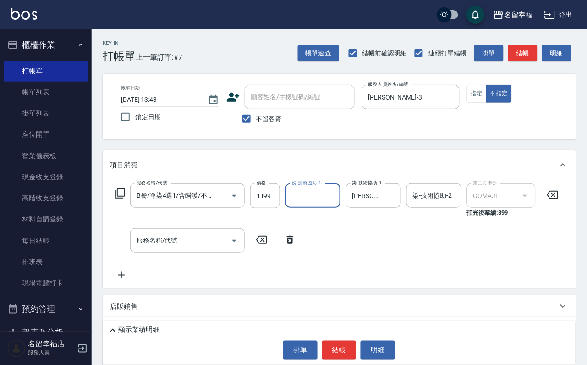
click at [317, 203] on input "洗-技術協助-1" at bounding box center [312, 195] width 47 height 16
type input "小靜-0"
click at [187, 248] on input "服務名稱/代號" at bounding box center [180, 240] width 93 height 16
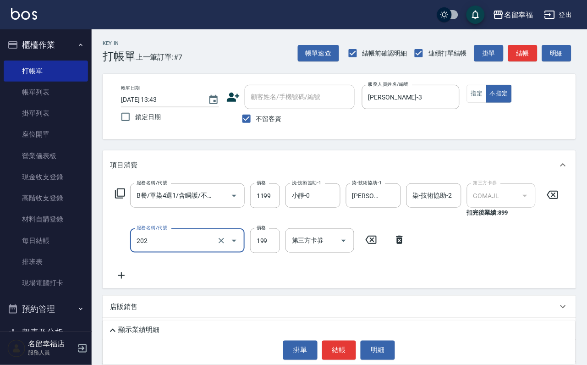
type input "不指定單剪(202)"
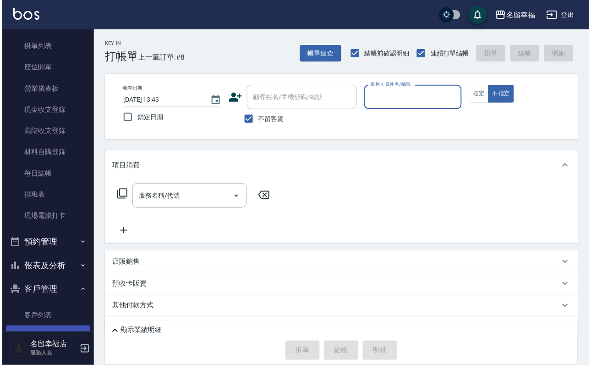
scroll to position [180, 0]
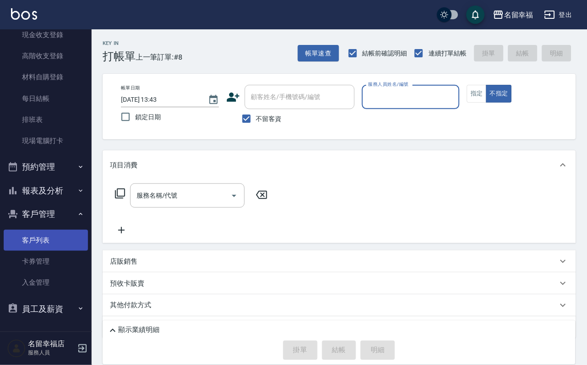
drag, startPoint x: 50, startPoint y: 233, endPoint x: 52, endPoint y: 223, distance: 9.7
click at [50, 232] on link "客戶列表" at bounding box center [46, 239] width 84 height 21
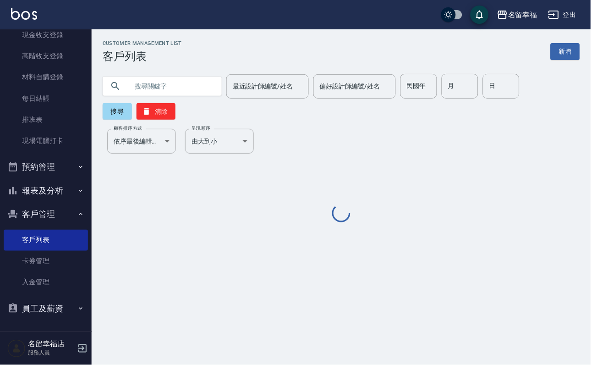
click at [176, 81] on input "text" at bounding box center [171, 86] width 86 height 25
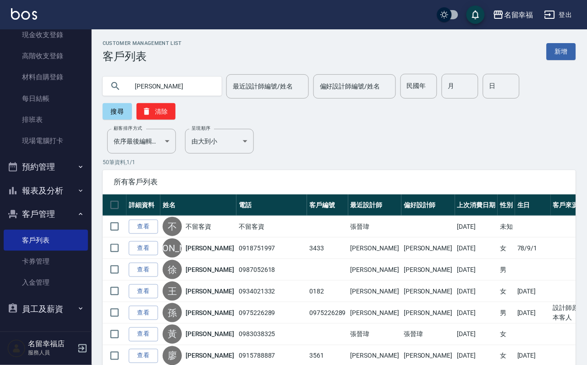
type input "蕭淑"
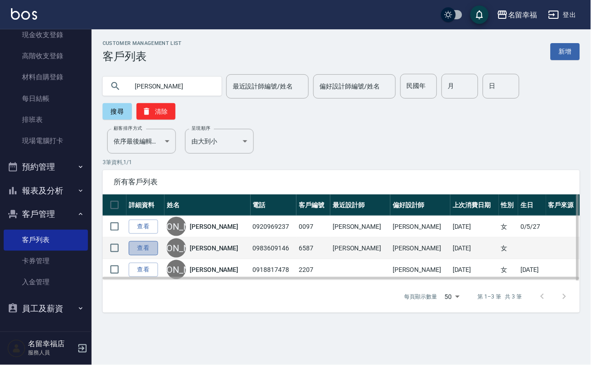
click at [158, 255] on link "查看" at bounding box center [143, 248] width 29 height 14
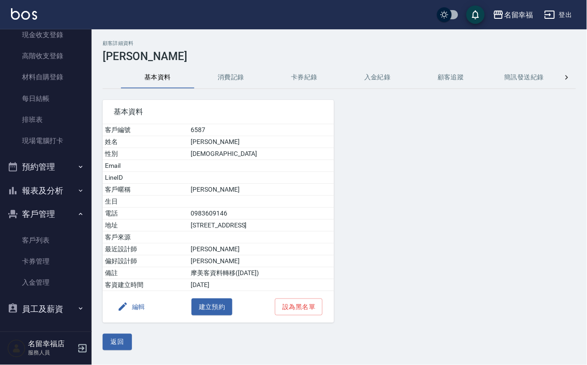
drag, startPoint x: 234, startPoint y: 85, endPoint x: 246, endPoint y: 93, distance: 14.8
click at [236, 86] on button "消費記錄" at bounding box center [230, 77] width 73 height 22
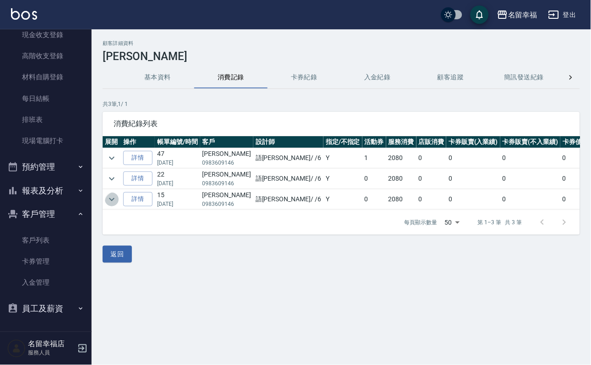
click at [117, 203] on icon "expand row" at bounding box center [111, 199] width 11 height 11
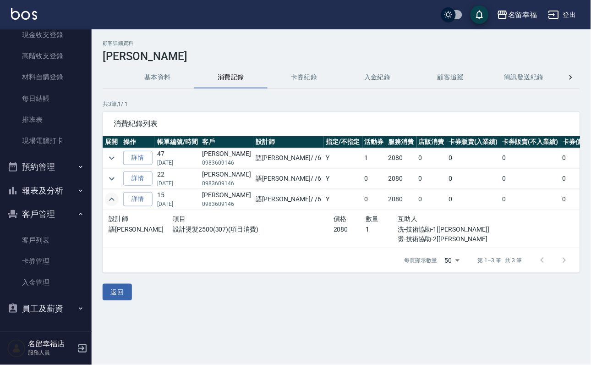
click at [117, 201] on icon "expand row" at bounding box center [111, 199] width 11 height 11
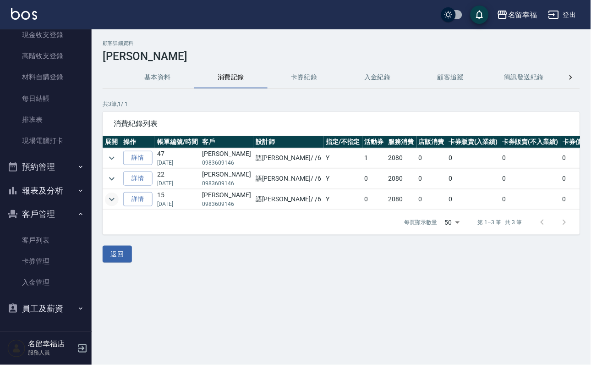
click at [116, 200] on icon "expand row" at bounding box center [111, 199] width 11 height 11
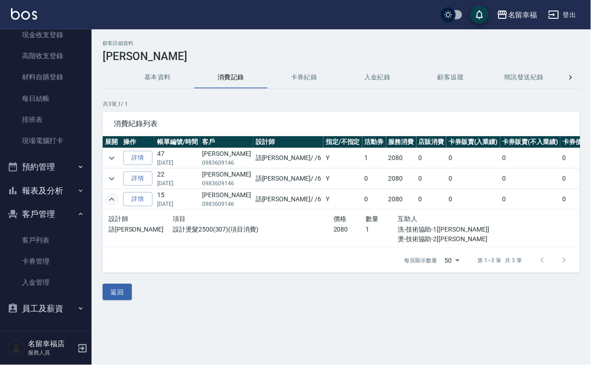
click at [116, 200] on icon "expand row" at bounding box center [111, 199] width 11 height 11
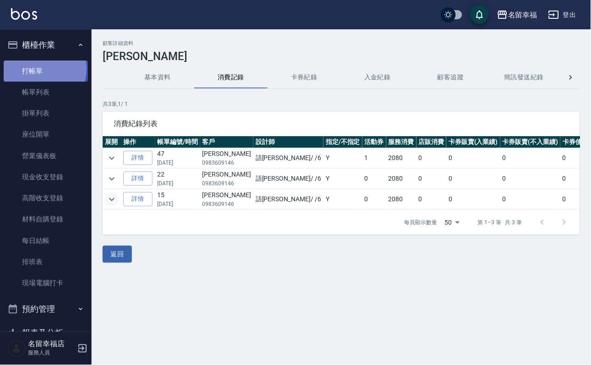
click at [37, 72] on link "打帳單" at bounding box center [46, 70] width 84 height 21
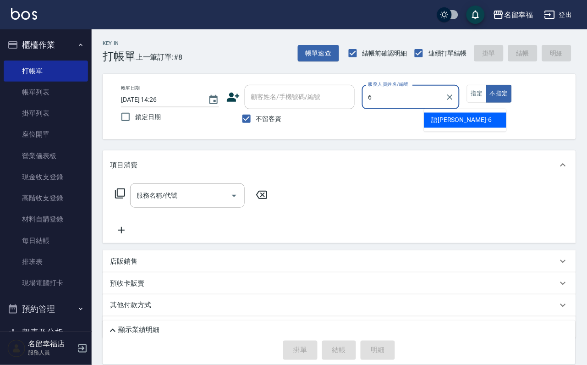
type input "語[PERSON_NAME]-6"
type button "false"
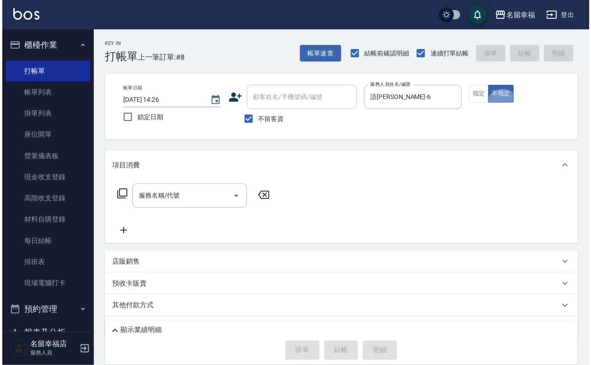
scroll to position [27, 0]
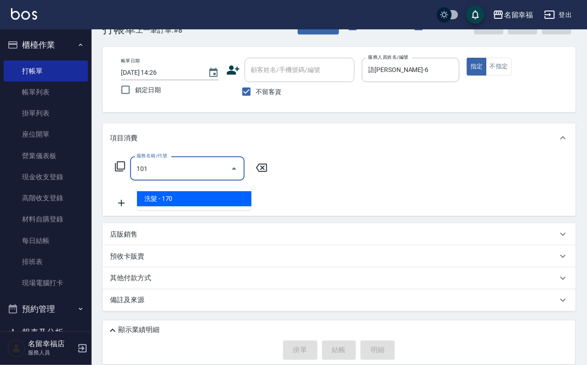
type input "洗髮(101)"
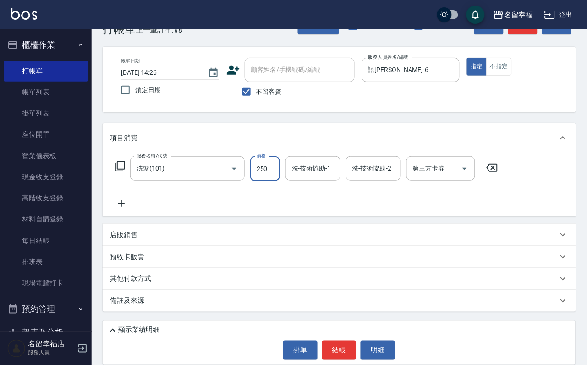
type input "250"
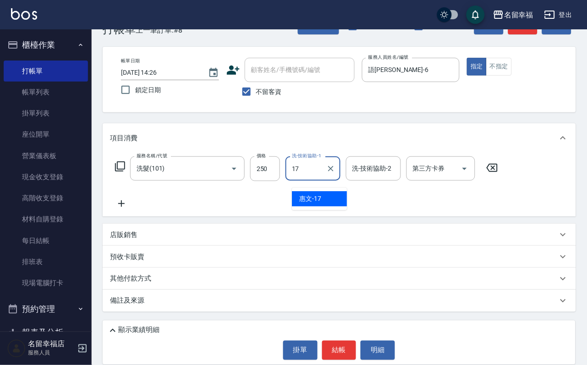
type input "惠文-17"
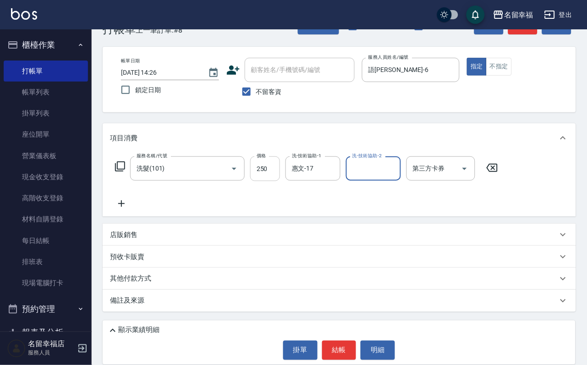
click at [280, 175] on input "250" at bounding box center [265, 168] width 30 height 25
type input "270"
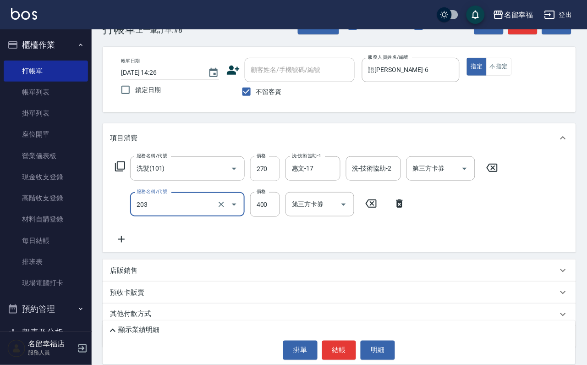
type input "指定單剪(203)"
click at [336, 355] on button "結帳" at bounding box center [339, 349] width 34 height 19
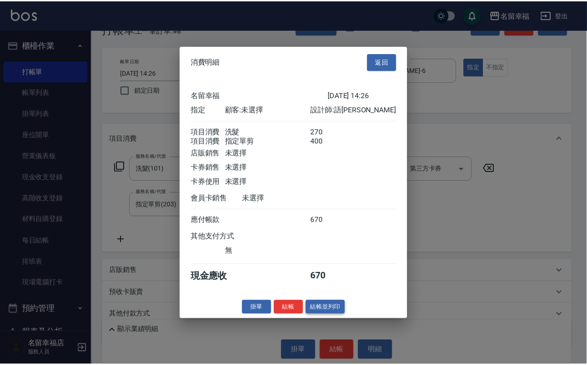
scroll to position [147, 0]
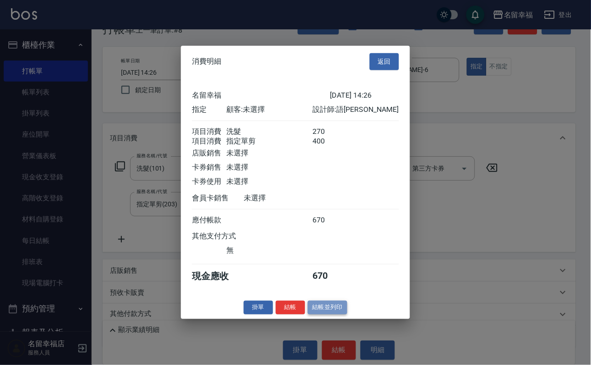
click at [329, 314] on button "結帳並列印" at bounding box center [328, 307] width 40 height 14
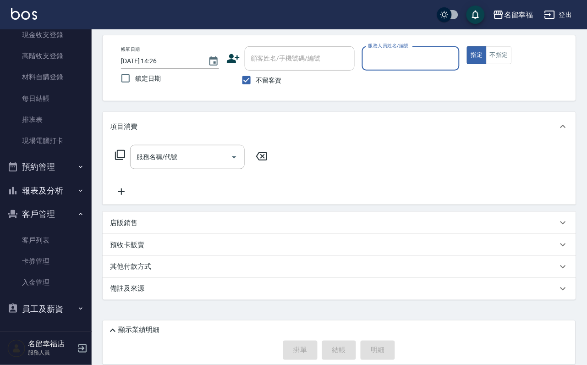
scroll to position [55, 0]
click at [20, 229] on link "客戶列表" at bounding box center [46, 239] width 84 height 21
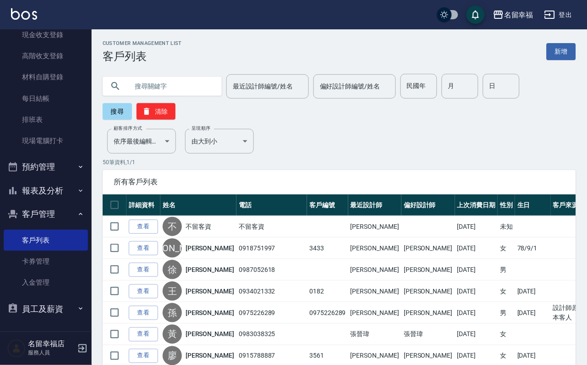
click at [187, 88] on input "text" at bounding box center [171, 86] width 86 height 25
type input "c"
type input "荒"
type input "黃曉"
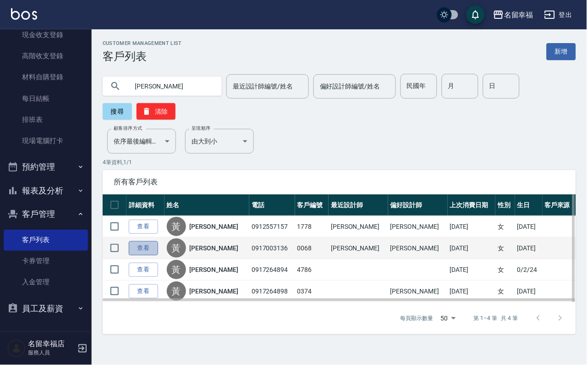
click at [157, 255] on link "查看" at bounding box center [143, 248] width 29 height 14
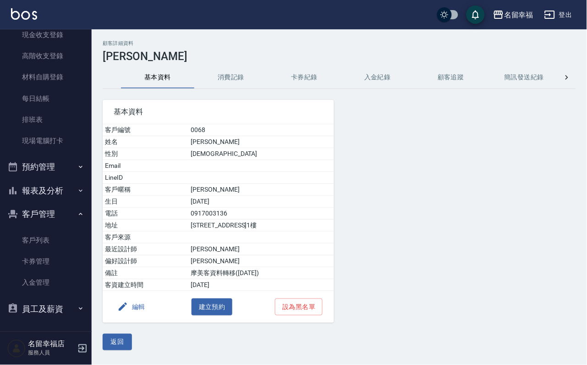
click at [239, 82] on button "消費記錄" at bounding box center [230, 77] width 73 height 22
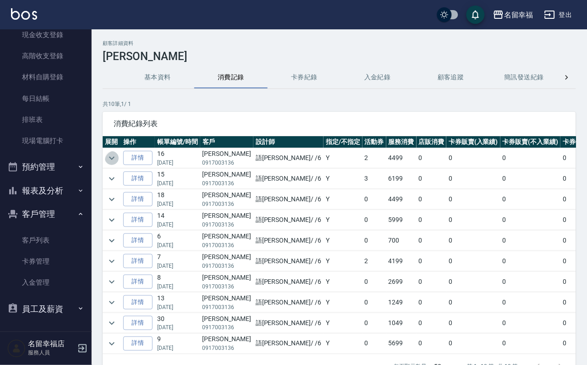
click at [117, 157] on icon "expand row" at bounding box center [111, 158] width 11 height 11
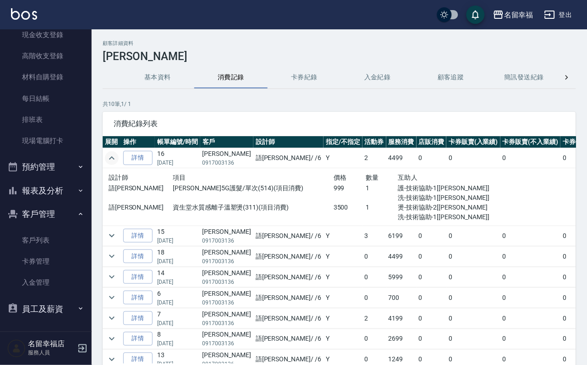
click at [117, 156] on icon "expand row" at bounding box center [111, 158] width 11 height 11
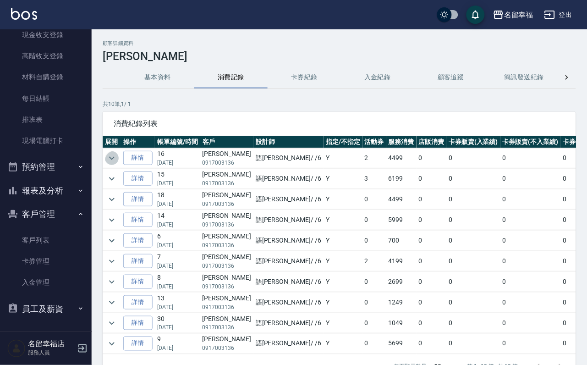
click at [117, 155] on icon "expand row" at bounding box center [111, 158] width 11 height 11
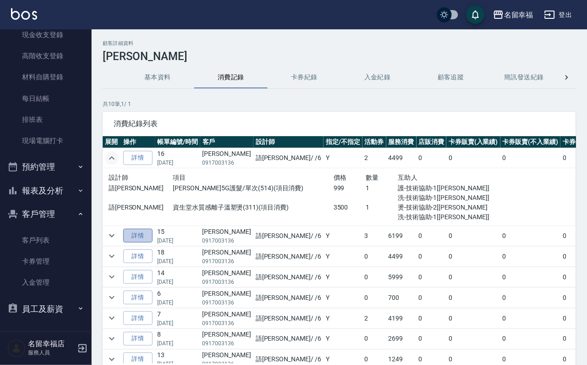
click at [141, 238] on link "詳情" at bounding box center [137, 236] width 29 height 14
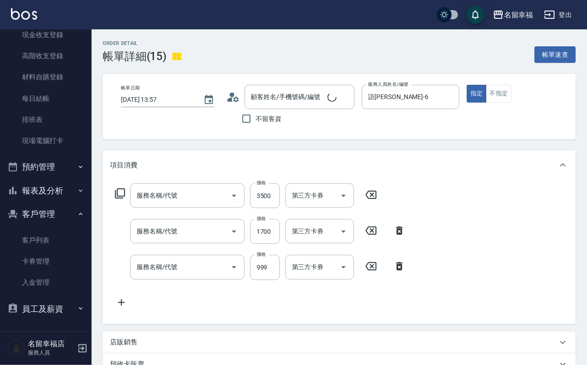
type input "2025/01/25 13:57"
type input "語[PERSON_NAME]-6"
type input "資生堂水質感離子溫塑燙(311)"
type input "設計染髮(404)"
type input "歐納西斯5G護髮/單次(514)"
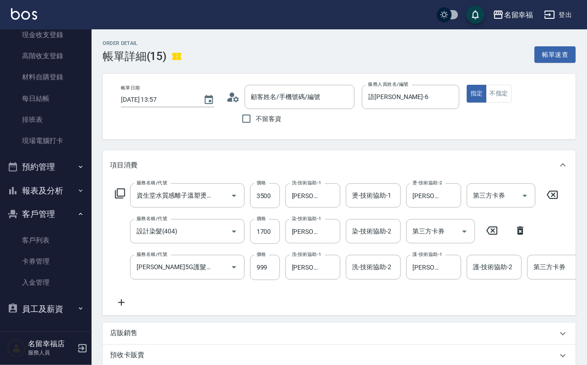
type input "黃曉華/0917003136/0068"
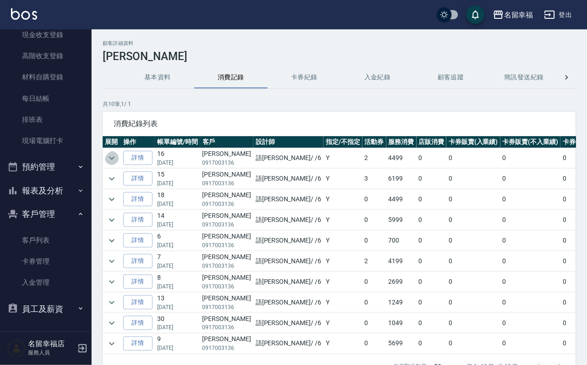
click at [114, 158] on icon "expand row" at bounding box center [111, 158] width 11 height 11
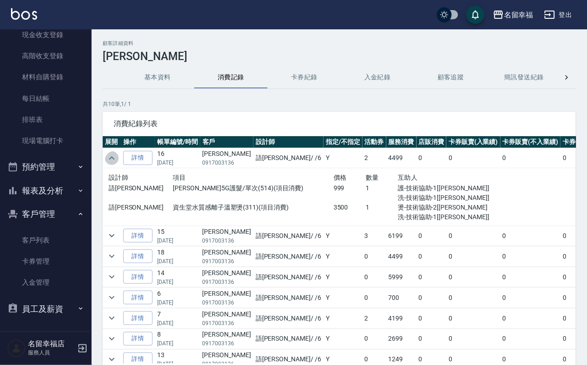
click at [114, 158] on icon "expand row" at bounding box center [111, 157] width 5 height 3
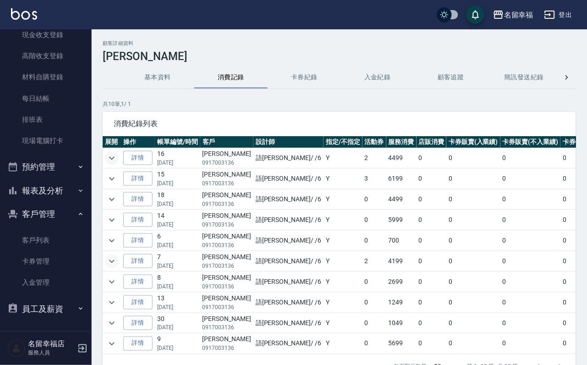
click at [112, 262] on icon "expand row" at bounding box center [111, 260] width 5 height 3
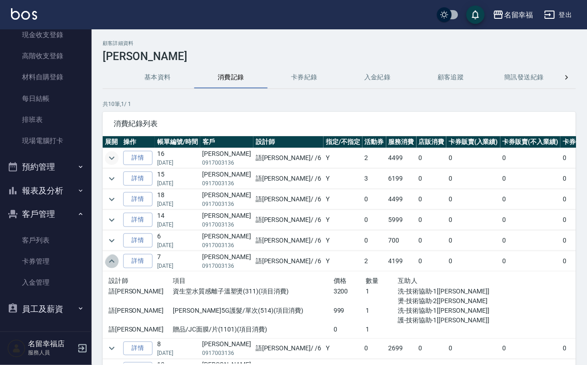
click at [112, 267] on icon "expand row" at bounding box center [111, 261] width 11 height 11
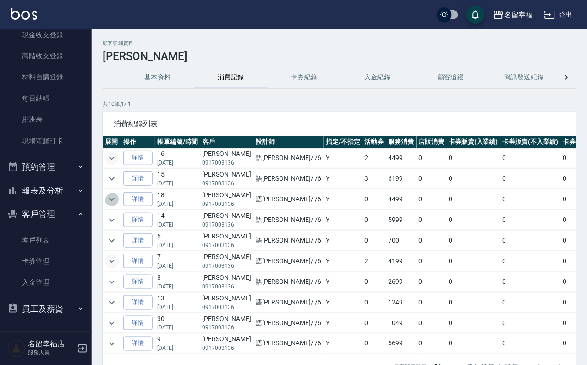
click at [112, 202] on icon "expand row" at bounding box center [111, 199] width 11 height 11
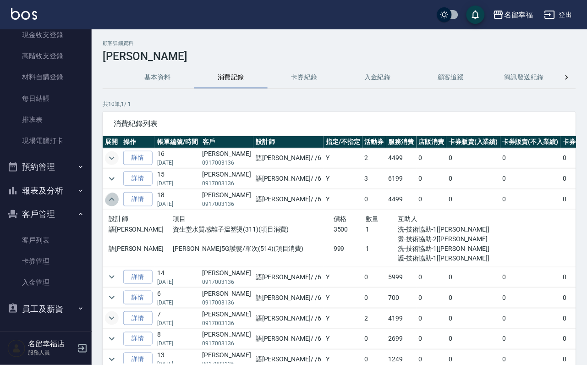
click at [112, 202] on icon "expand row" at bounding box center [111, 199] width 11 height 11
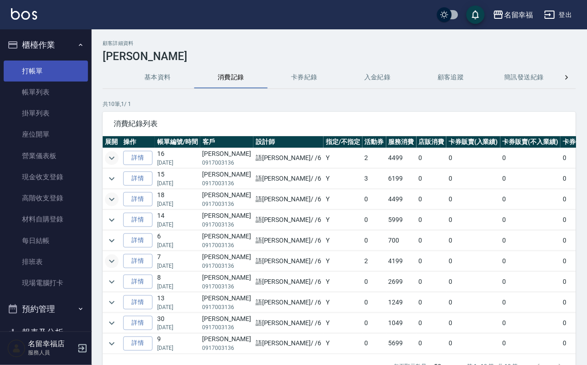
click at [57, 74] on link "打帳單" at bounding box center [46, 70] width 84 height 21
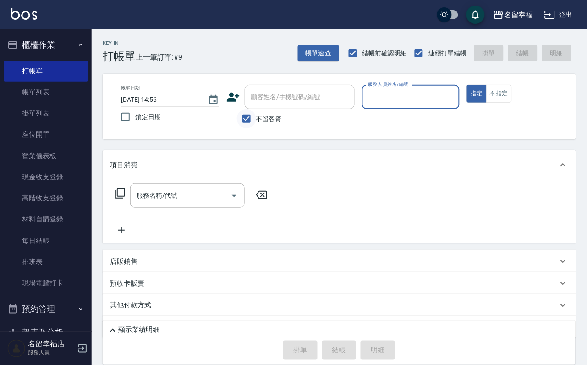
click at [242, 121] on input "不留客資" at bounding box center [246, 118] width 19 height 19
checkbox input "false"
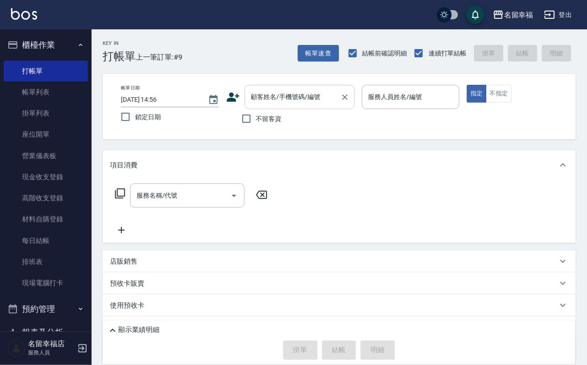
click at [264, 102] on input "顧客姓名/手機號碼/編號" at bounding box center [293, 97] width 88 height 16
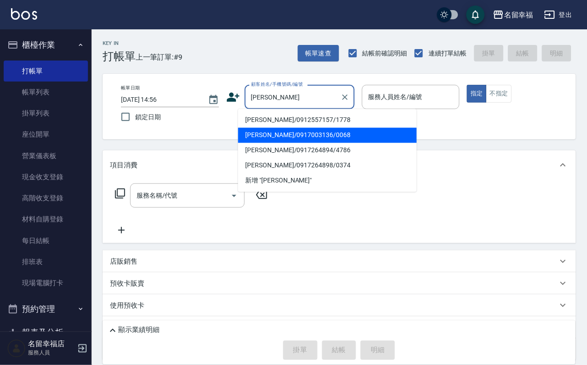
click at [282, 139] on li "黃曉華/0917003136/0068" at bounding box center [327, 135] width 179 height 15
type input "黃曉華/0917003136/0068"
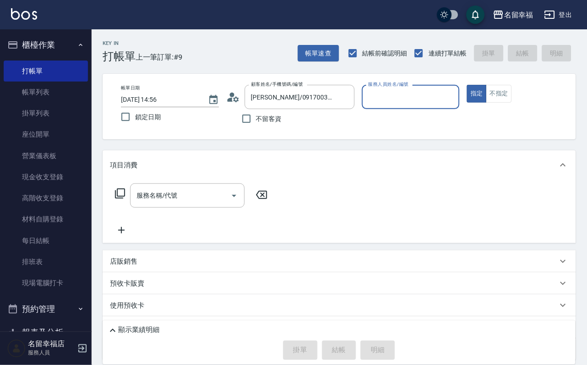
type input "語[PERSON_NAME]-6"
click at [121, 199] on icon at bounding box center [120, 193] width 11 height 11
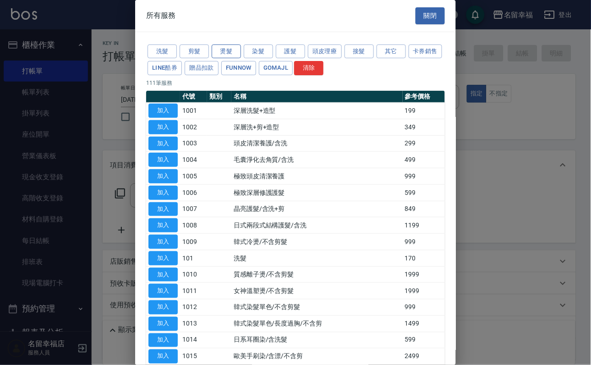
click at [222, 57] on button "燙髮" at bounding box center [226, 51] width 29 height 14
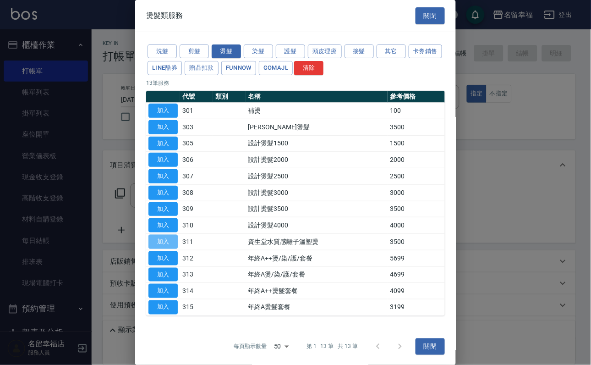
drag, startPoint x: 160, startPoint y: 309, endPoint x: 184, endPoint y: 279, distance: 38.8
click at [160, 249] on button "加入" at bounding box center [162, 242] width 29 height 14
type input "資生堂水質感離子溫塑燙(311)"
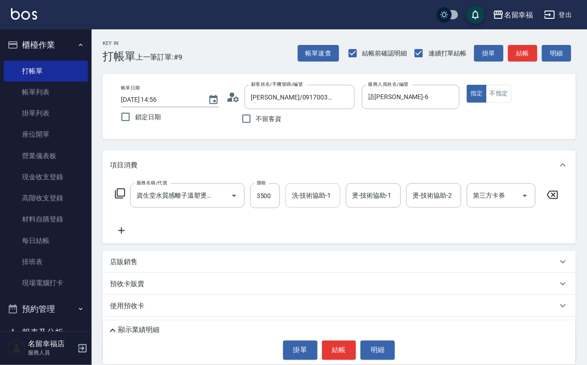
drag, startPoint x: 321, startPoint y: 193, endPoint x: 306, endPoint y: 201, distance: 16.4
click at [320, 193] on div "洗-技術協助-1" at bounding box center [312, 195] width 55 height 24
type input "李姿儀-18"
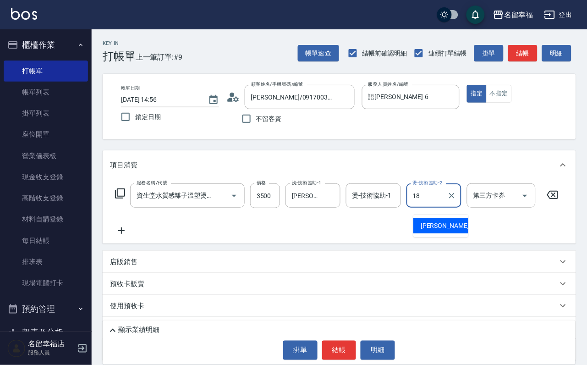
type input "李姿儀-18"
click at [118, 198] on icon at bounding box center [120, 193] width 11 height 11
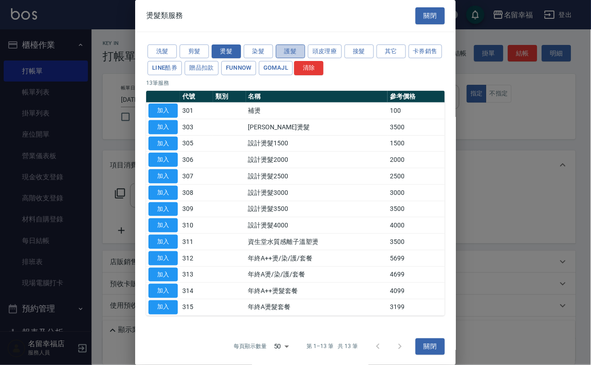
click at [289, 55] on button "護髮" at bounding box center [290, 51] width 29 height 14
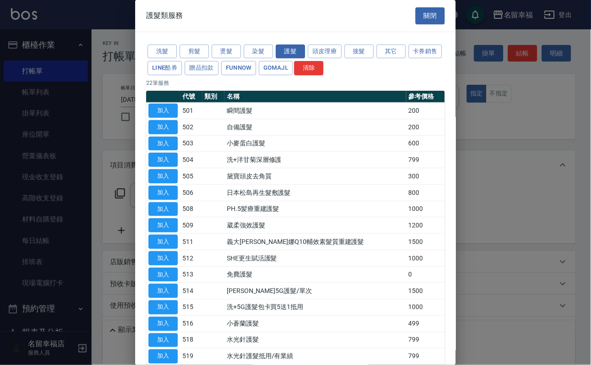
scroll to position [137, 0]
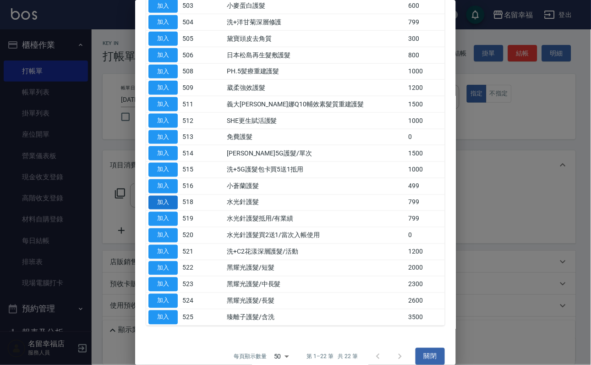
click at [169, 210] on button "加入" at bounding box center [162, 203] width 29 height 14
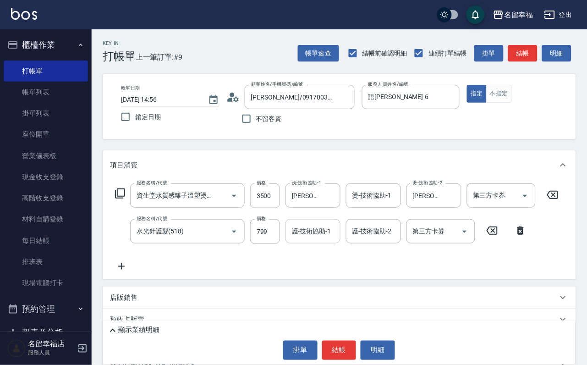
click at [315, 239] on input "護-技術協助-1" at bounding box center [312, 231] width 47 height 16
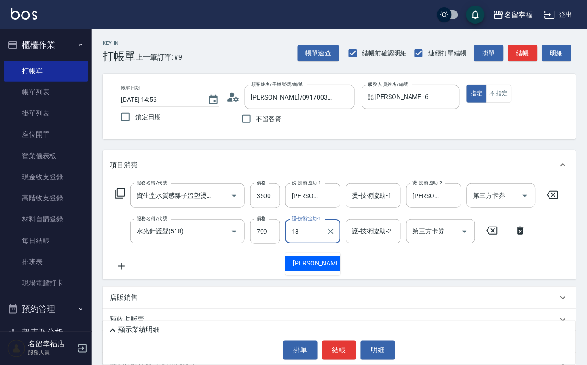
type input "李姿儀-18"
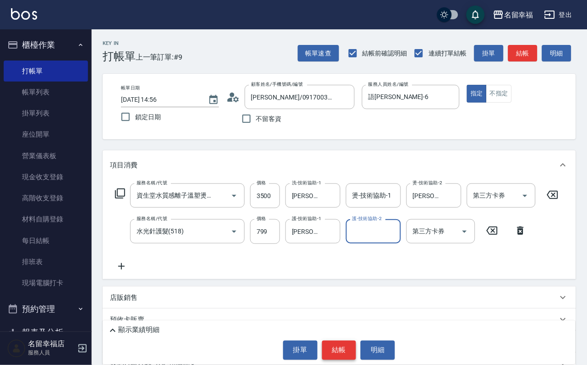
click at [341, 347] on button "結帳" at bounding box center [339, 349] width 34 height 19
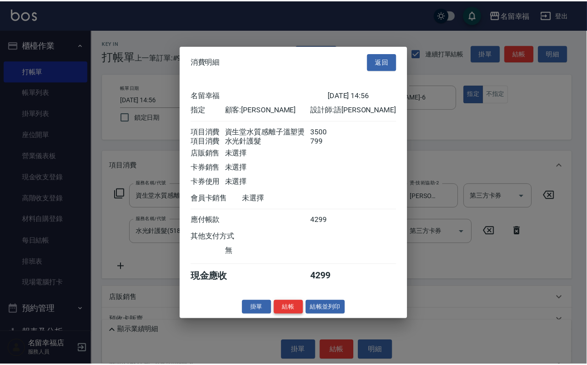
scroll to position [147, 0]
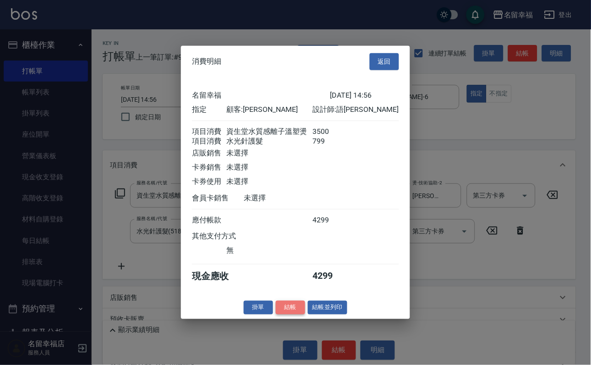
click at [276, 314] on button "結帳" at bounding box center [290, 307] width 29 height 14
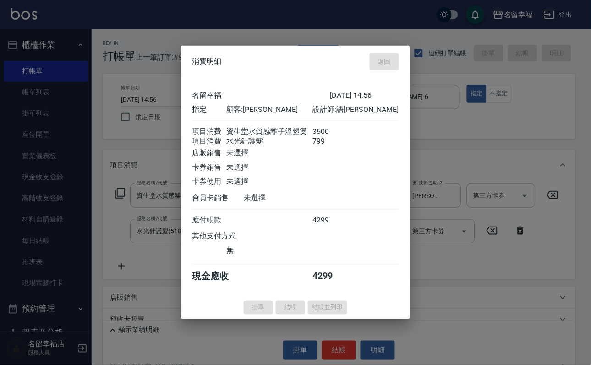
type input "2025/10/04 14:57"
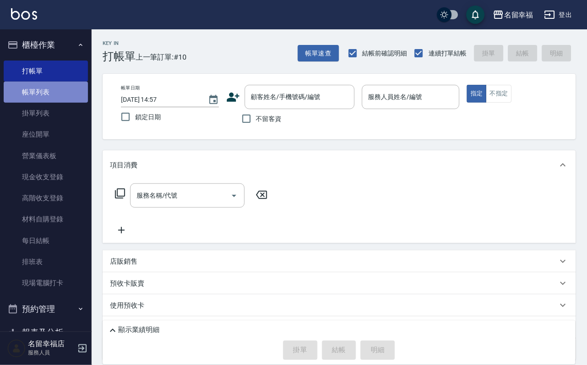
click at [66, 95] on link "帳單列表" at bounding box center [46, 92] width 84 height 21
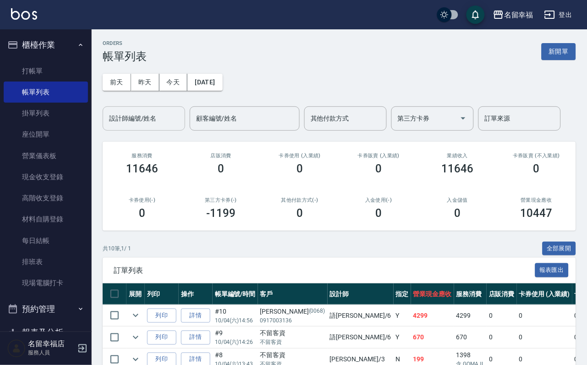
click at [131, 122] on input "設計師編號/姓名" at bounding box center [144, 118] width 74 height 16
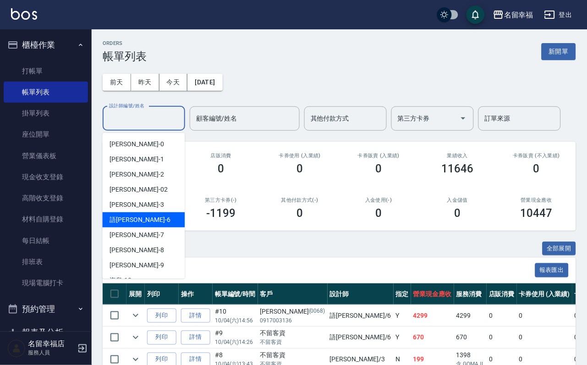
click at [142, 224] on div "語瑄 -6" at bounding box center [144, 219] width 82 height 15
type input "語[PERSON_NAME]-6"
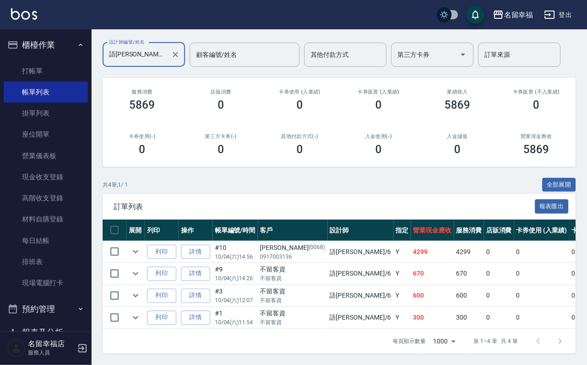
scroll to position [135, 0]
click at [210, 267] on link "詳情" at bounding box center [195, 274] width 29 height 14
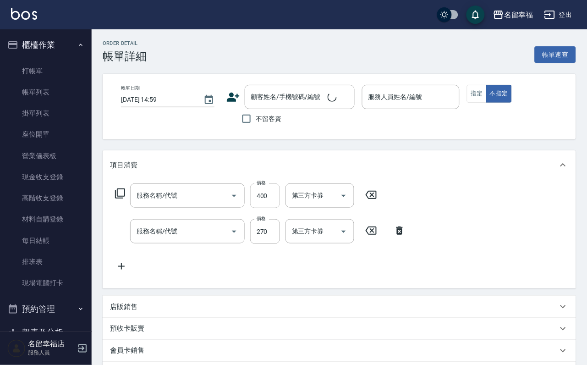
type input "2025/10/04 14:26"
checkbox input "true"
type input "語[PERSON_NAME]-6"
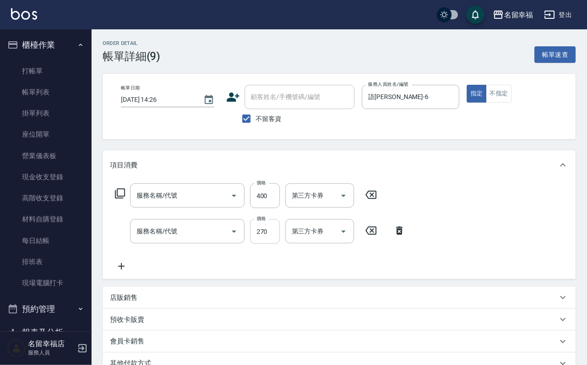
type input "指定單剪(203)"
type input "洗髮(101)"
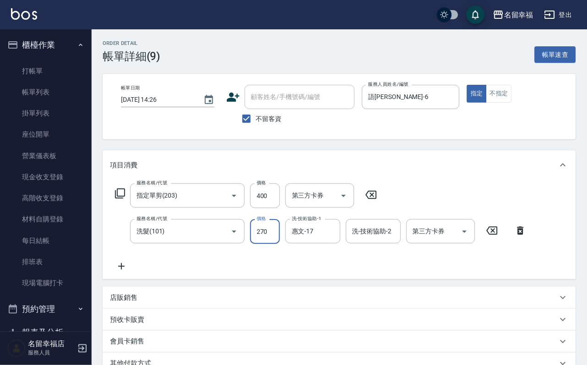
click at [263, 239] on input "270" at bounding box center [265, 231] width 30 height 25
type input "200"
click at [133, 203] on div "服務名稱/代號 指定單剪(203) 服務名稱/代號 價格 400 價格 第三方卡券 第三方卡券" at bounding box center [246, 195] width 273 height 25
click at [122, 194] on div "服務名稱/代號 指定單剪(203) 服務名稱/代號 價格 400 價格 第三方卡券 第三方卡券" at bounding box center [246, 195] width 273 height 25
drag, startPoint x: 122, startPoint y: 216, endPoint x: 118, endPoint y: 211, distance: 5.9
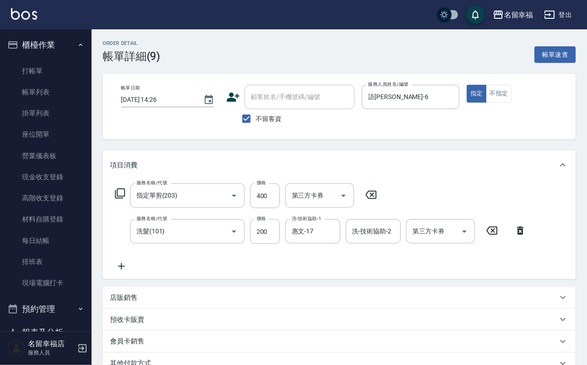
click at [121, 208] on div "服務名稱/代號 指定單剪(203) 服務名稱/代號 價格 400 價格 第三方卡券 第三方卡券" at bounding box center [246, 195] width 273 height 25
click at [123, 199] on icon at bounding box center [120, 193] width 11 height 11
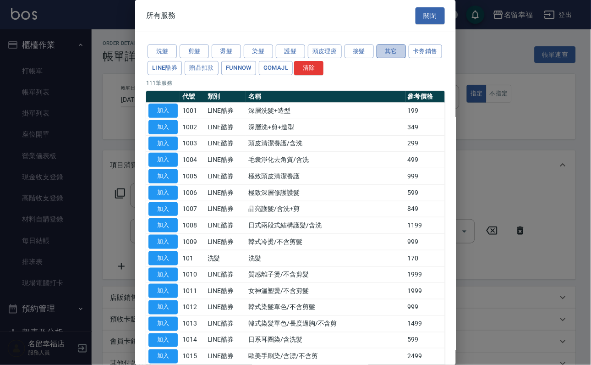
click at [403, 55] on button "其它" at bounding box center [391, 51] width 29 height 14
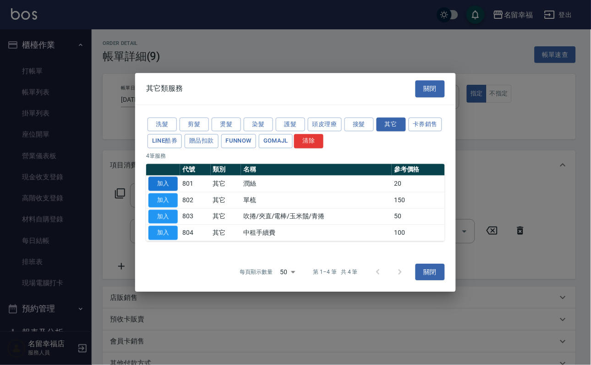
click at [163, 176] on button "加入" at bounding box center [162, 183] width 29 height 14
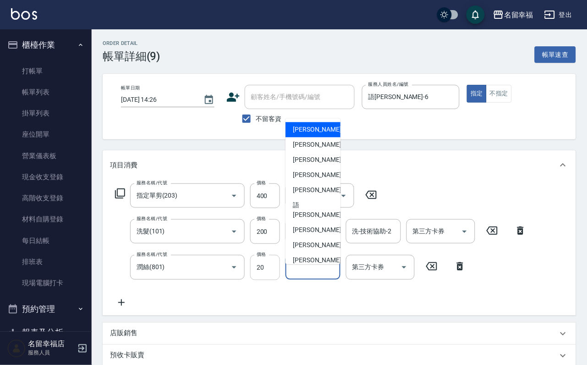
drag, startPoint x: 300, startPoint y: 278, endPoint x: 274, endPoint y: 287, distance: 26.8
click at [298, 275] on input "其他-技術協助-1" at bounding box center [312, 267] width 47 height 16
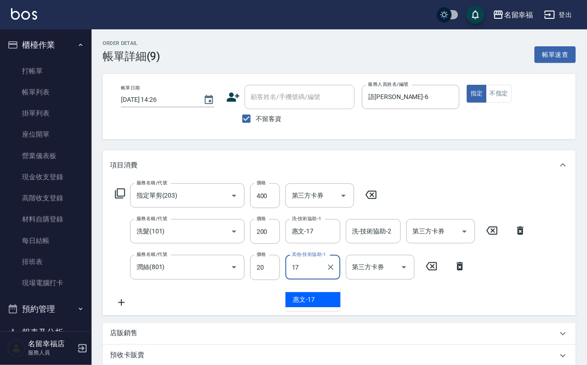
type input "惠文-17"
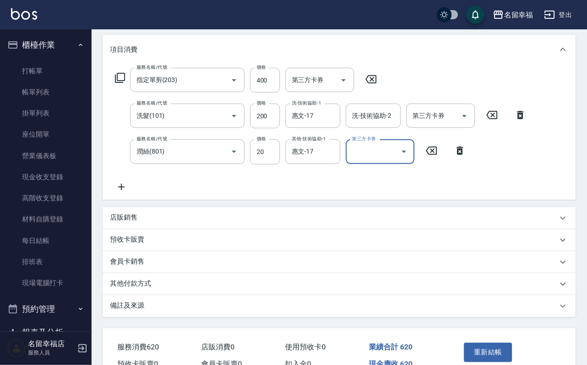
scroll to position [200, 0]
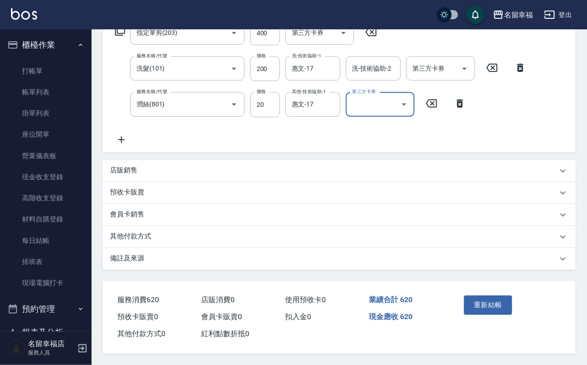
click at [513, 295] on button "重新結帳" at bounding box center [488, 304] width 49 height 19
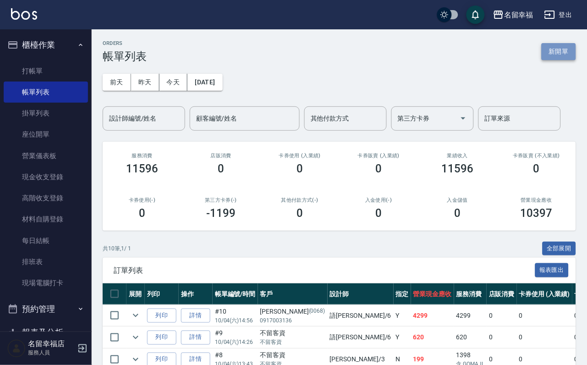
click at [552, 53] on button "新開單" at bounding box center [558, 51] width 34 height 17
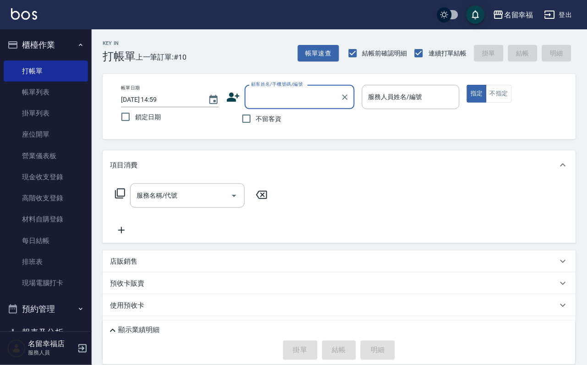
click at [274, 94] on input "顧客姓名/手機號碼/編號" at bounding box center [293, 97] width 88 height 16
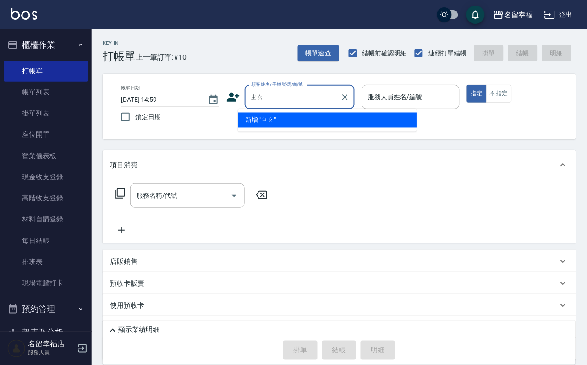
type input "朝"
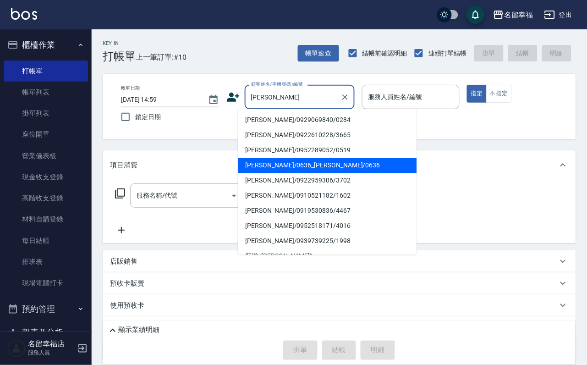
click at [251, 164] on li "張淑娥/0636_張淑娥/0636" at bounding box center [327, 165] width 179 height 15
type input "張淑娥/0636_張淑娥/0636"
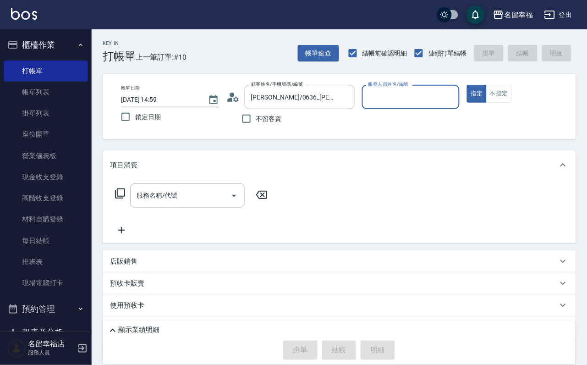
type input "語[PERSON_NAME]-6"
click at [123, 199] on icon at bounding box center [120, 193] width 11 height 11
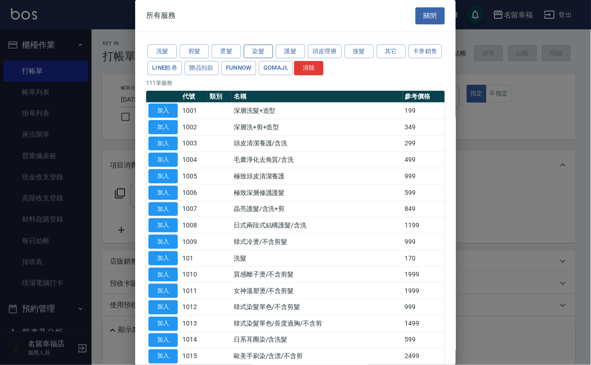
click at [261, 56] on button "染髮" at bounding box center [258, 51] width 29 height 14
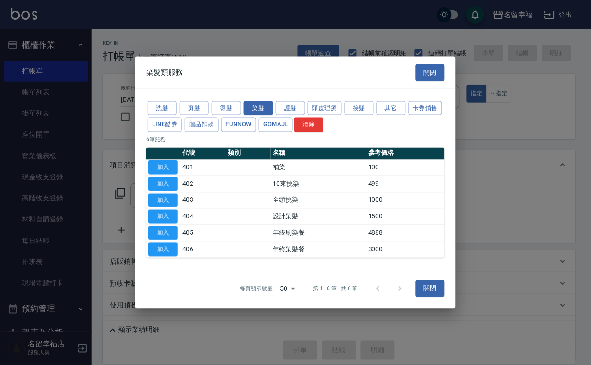
click at [163, 224] on button "加入" at bounding box center [162, 216] width 29 height 14
type input "設計染髮(404)"
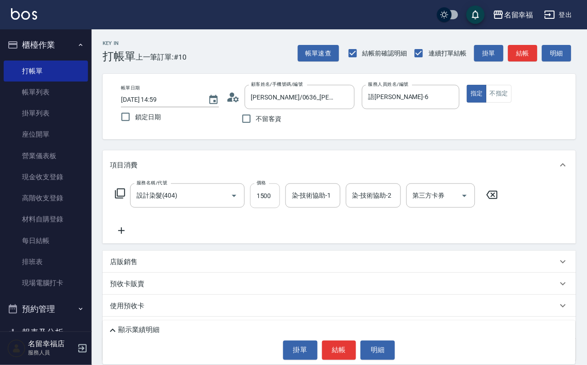
drag, startPoint x: 275, startPoint y: 201, endPoint x: 257, endPoint y: 204, distance: 17.7
click at [274, 201] on input "1500" at bounding box center [265, 195] width 30 height 25
type input "1800"
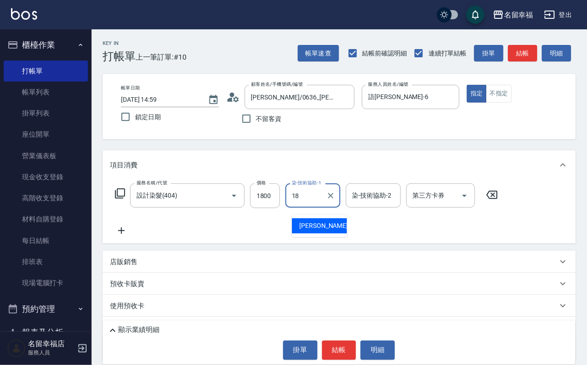
type input "李姿儀-18"
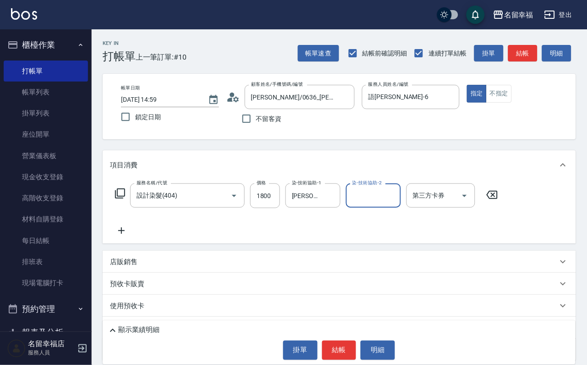
click at [126, 199] on icon at bounding box center [120, 193] width 11 height 11
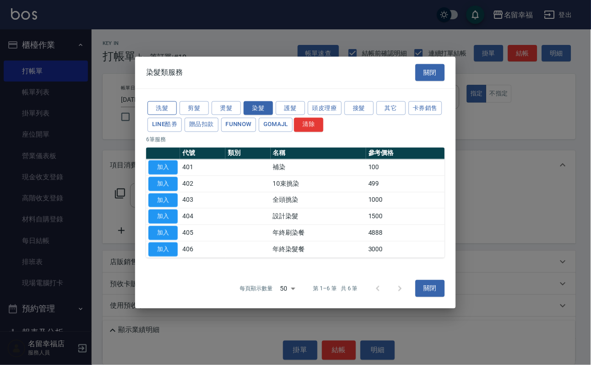
click at [169, 101] on button "洗髮" at bounding box center [161, 108] width 29 height 14
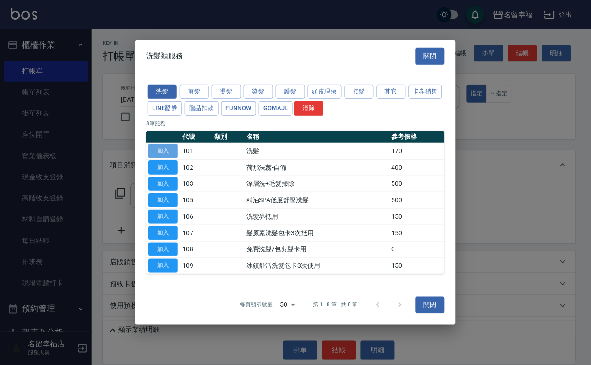
drag, startPoint x: 167, startPoint y: 130, endPoint x: 199, endPoint y: 147, distance: 35.9
click at [167, 144] on button "加入" at bounding box center [162, 151] width 29 height 14
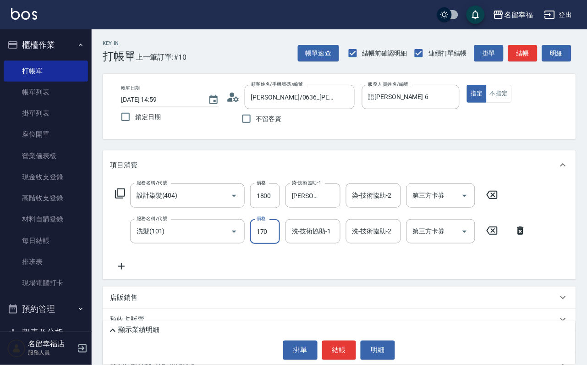
drag, startPoint x: 265, startPoint y: 239, endPoint x: 167, endPoint y: 303, distance: 116.8
click at [263, 240] on input "170" at bounding box center [265, 231] width 30 height 25
type input "200"
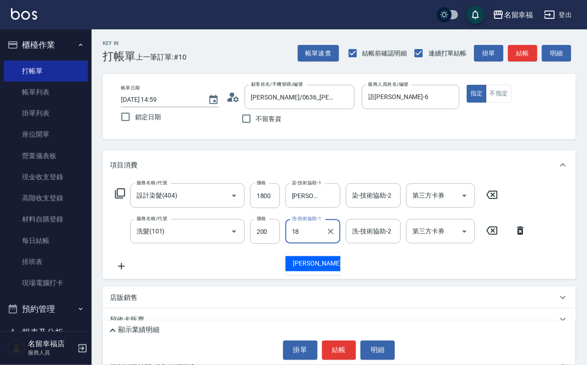
type input "李姿儀-18"
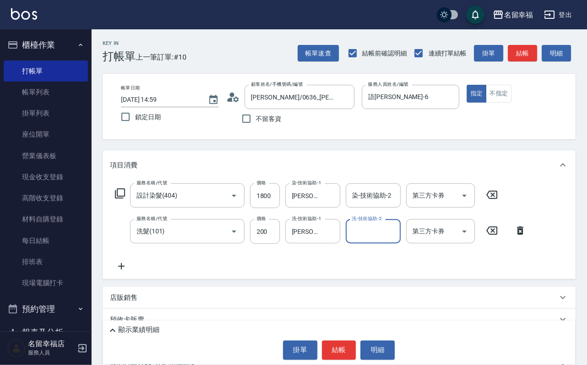
click at [123, 199] on icon at bounding box center [120, 193] width 11 height 11
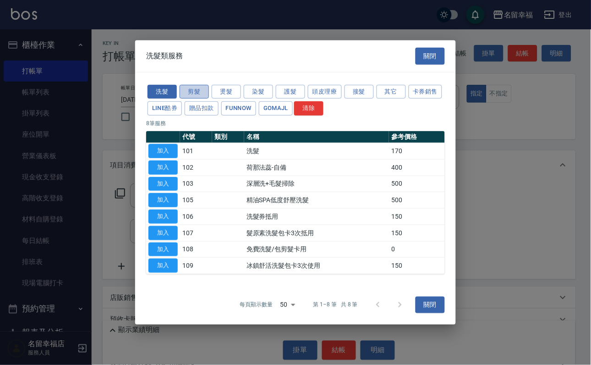
click at [194, 84] on button "剪髮" at bounding box center [194, 91] width 29 height 14
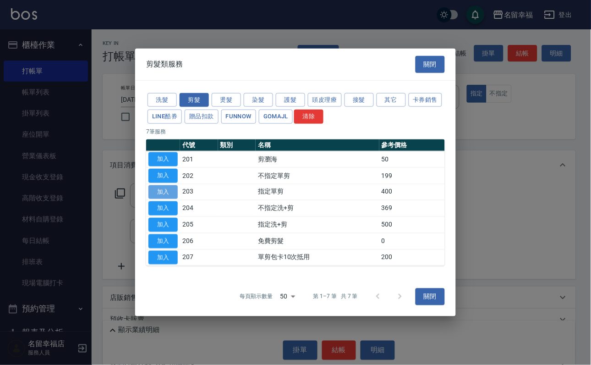
click at [159, 185] on button "加入" at bounding box center [162, 192] width 29 height 14
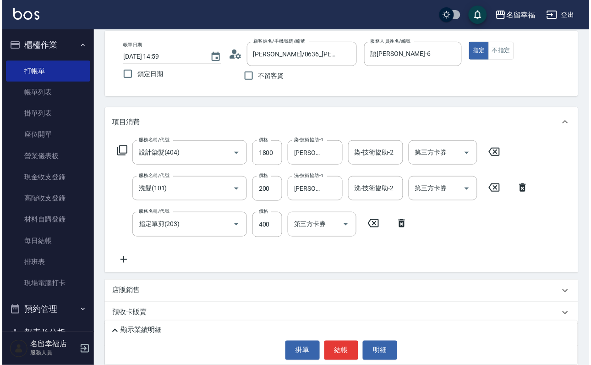
scroll to position [137, 0]
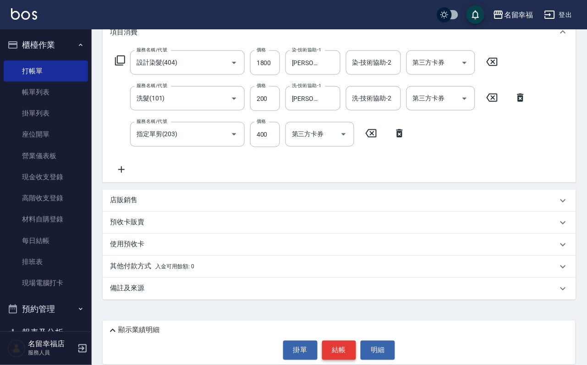
click at [345, 345] on button "結帳" at bounding box center [339, 349] width 34 height 19
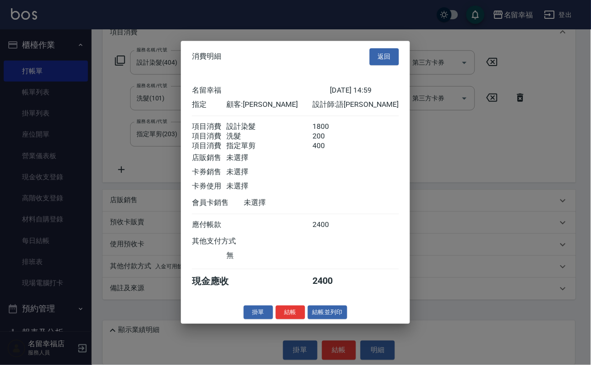
scroll to position [181, 0]
click at [279, 319] on button "結帳" at bounding box center [290, 312] width 29 height 14
type input "2025/10/04 15:00"
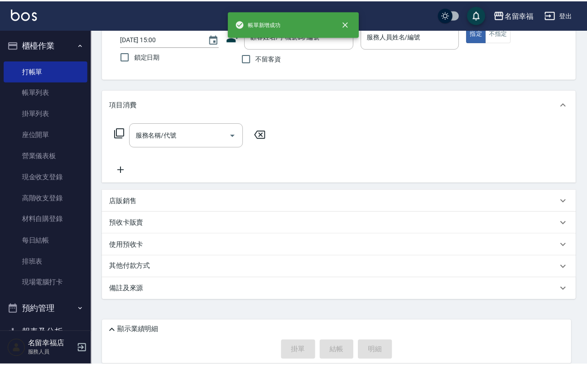
scroll to position [0, 0]
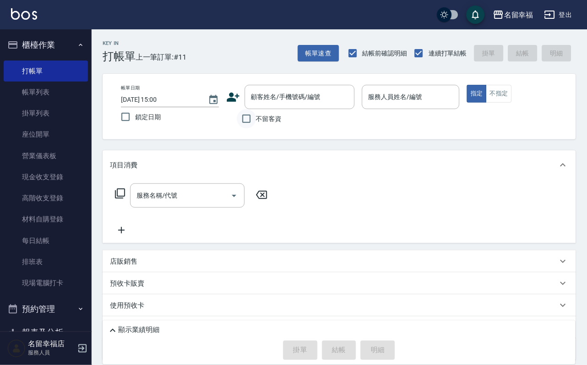
click at [237, 120] on input "不留客資" at bounding box center [246, 118] width 19 height 19
checkbox input "true"
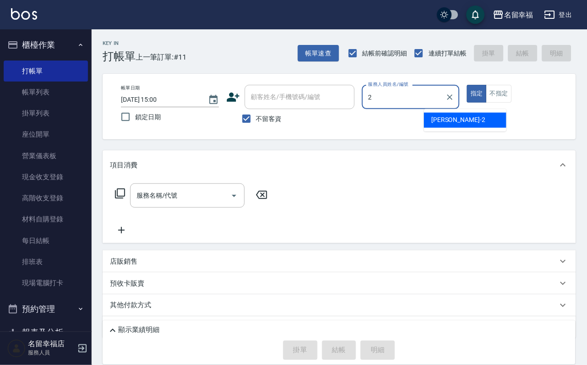
type input "碧涵-2"
type button "true"
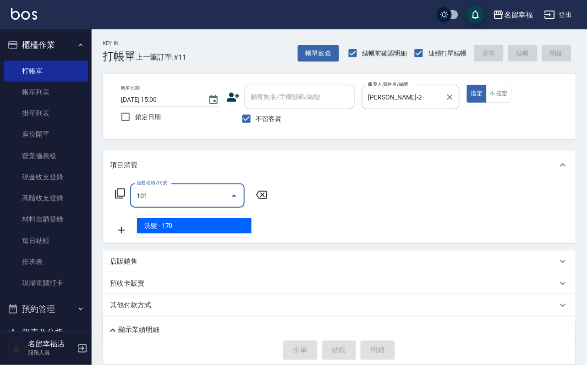
type input "洗髮(101)"
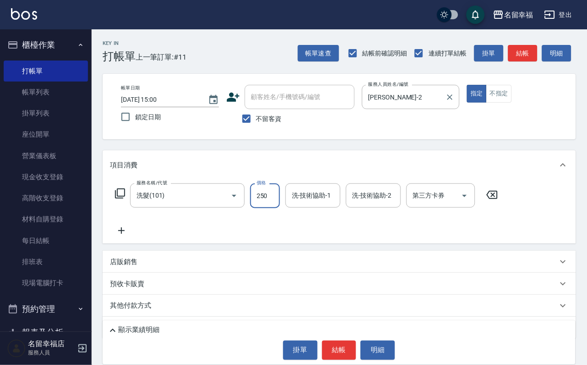
type input "250"
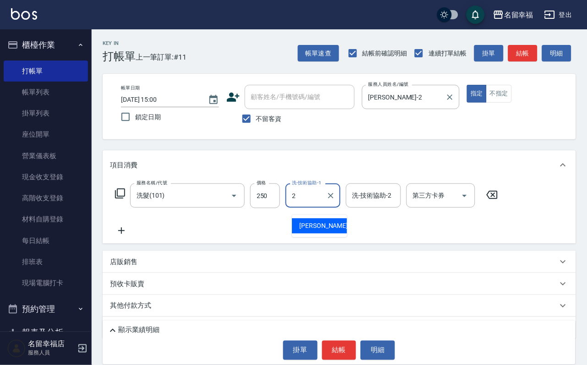
type input "碧涵-2"
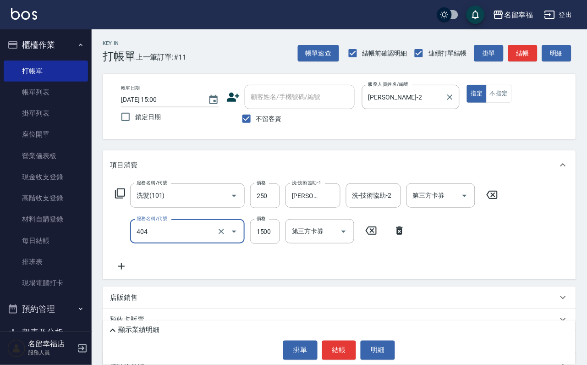
type input "設計染髮(404)"
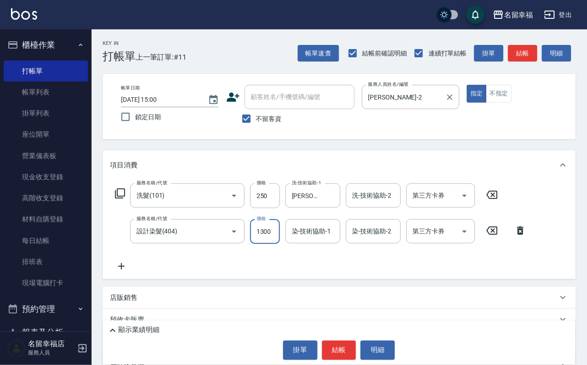
scroll to position [0, 0]
type input "1300"
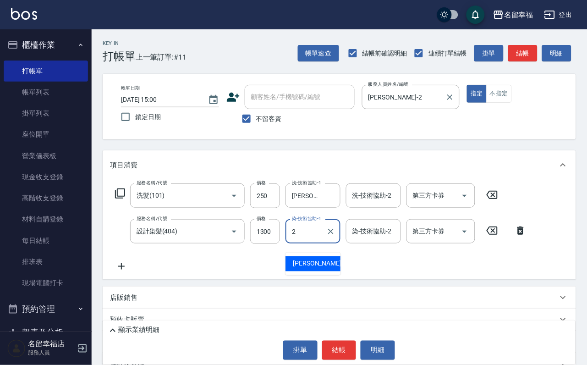
type input "碧涵-2"
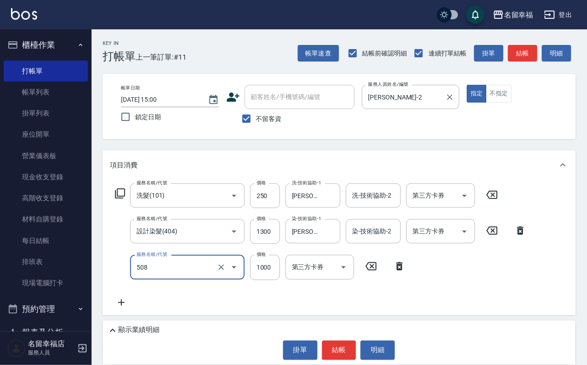
type input "PH.5髪療重建護髮(508)"
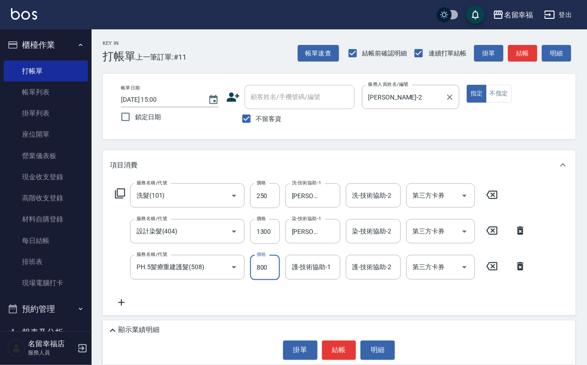
type input "800"
type input "碧涵-2"
click at [350, 340] on button "結帳" at bounding box center [339, 349] width 34 height 19
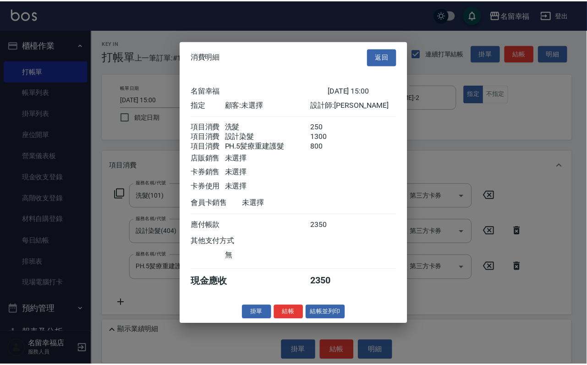
scroll to position [181, 0]
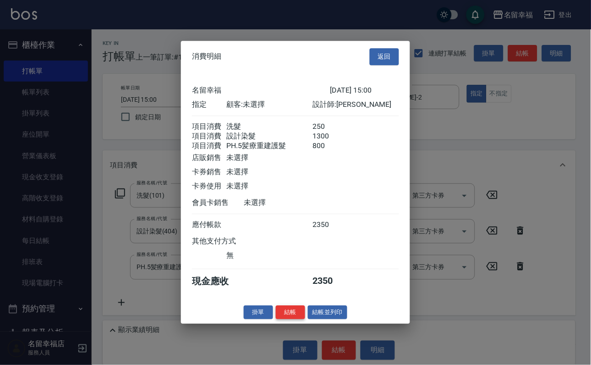
click at [288, 319] on button "結帳" at bounding box center [290, 312] width 29 height 14
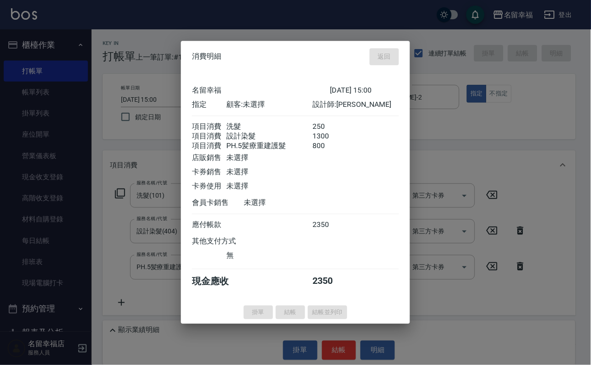
type input "2025/10/04 15:07"
